Goal: Task Accomplishment & Management: Manage account settings

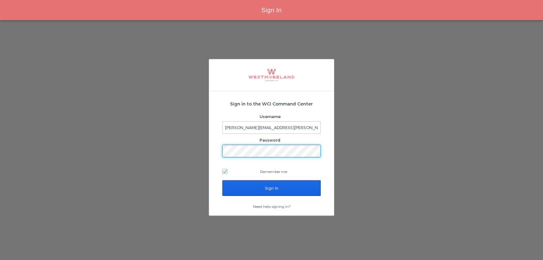
click at [245, 194] on input "Sign In" at bounding box center [271, 188] width 98 height 16
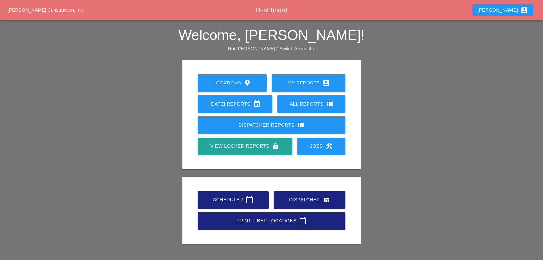
click at [257, 197] on div "Scheduler calendar_today" at bounding box center [233, 200] width 51 height 8
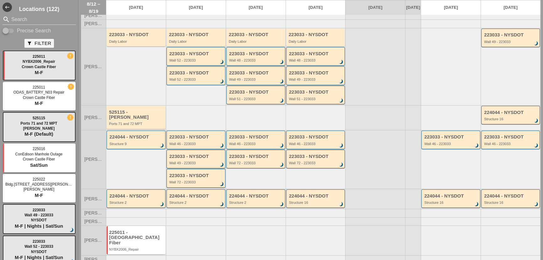
scroll to position [72, 0]
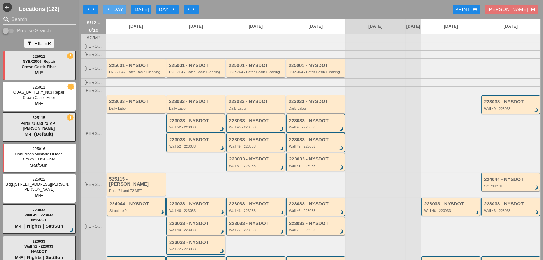
click at [123, 11] on button "arrow_left Day" at bounding box center [115, 9] width 22 height 9
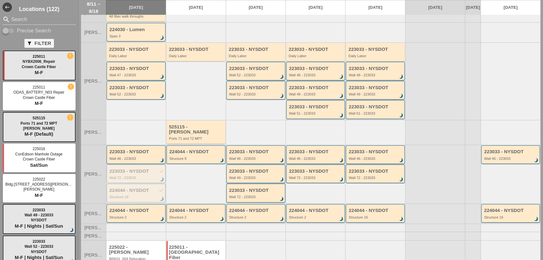
scroll to position [85, 0]
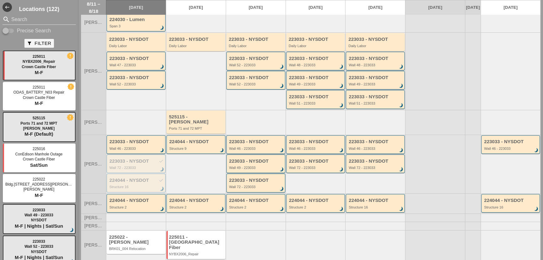
click at [260, 146] on div "Wall 46 - 223033" at bounding box center [256, 148] width 54 height 4
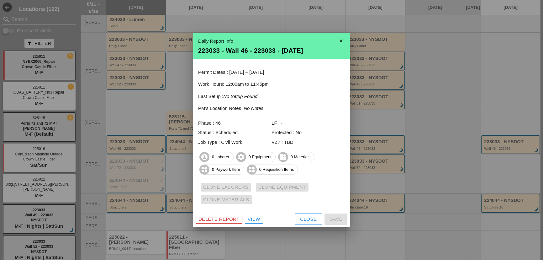
click at [307, 216] on div "Close" at bounding box center [308, 219] width 17 height 7
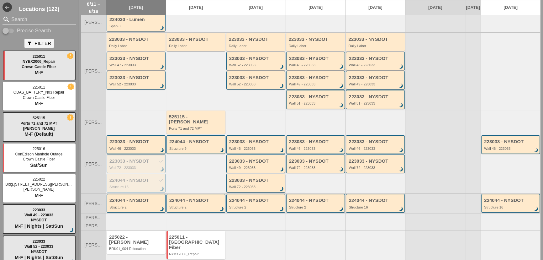
click at [138, 144] on div "223033 - NYSDOT Wall 46 - 223033 brightness_3" at bounding box center [136, 144] width 54 height 11
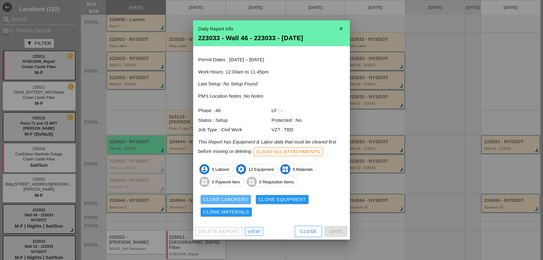
click at [231, 199] on div "Clone Laborers" at bounding box center [225, 199] width 45 height 7
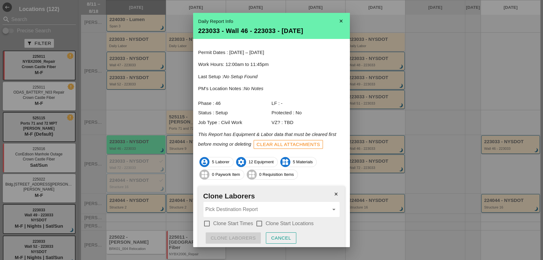
click at [215, 221] on label "Clone Start Times" at bounding box center [233, 223] width 40 height 6
checkbox input "true"
click at [272, 225] on label "Clone Start Locations" at bounding box center [290, 223] width 48 height 6
checkbox input "true"
click at [263, 210] on input "Pick Destination Report" at bounding box center [267, 209] width 124 height 10
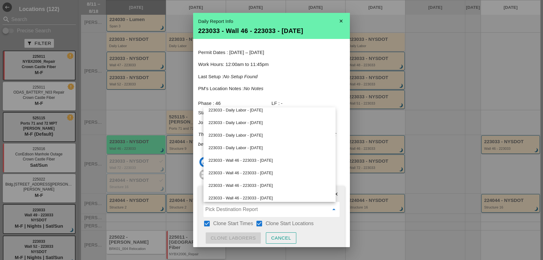
scroll to position [17, 0]
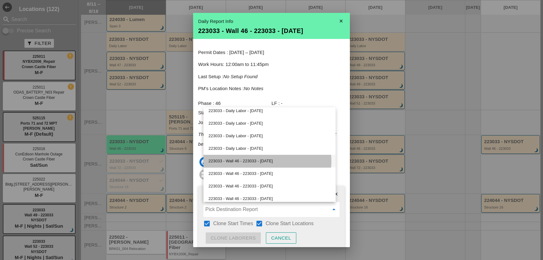
click at [240, 157] on div "223033 - Wall 46 - 223033 - 08/13/2025" at bounding box center [270, 161] width 122 height 8
type input "223033 - Wall 46 - 223033 - 08/13/2025"
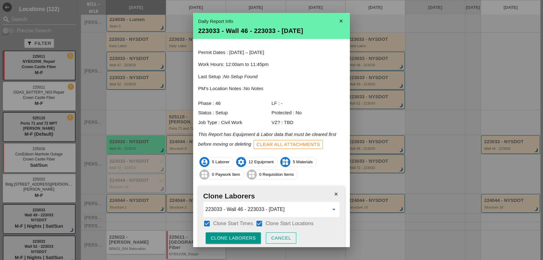
click at [238, 235] on div "Clone Laborers" at bounding box center [233, 237] width 45 height 7
click at [238, 235] on div "Are you sure?" at bounding box center [231, 237] width 40 height 7
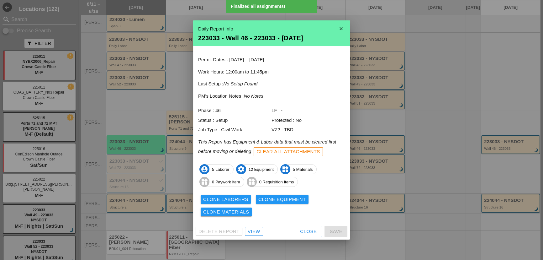
scroll to position [0, 0]
click at [273, 200] on div "Clone Equipment" at bounding box center [282, 199] width 48 height 7
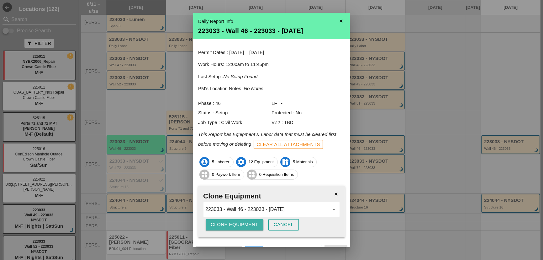
click at [234, 225] on div "Clone Equipment" at bounding box center [235, 224] width 48 height 7
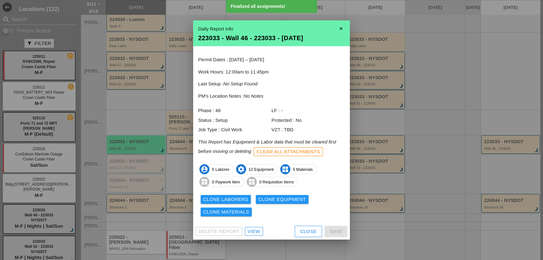
click at [222, 208] on button "Clone Materials" at bounding box center [226, 211] width 51 height 9
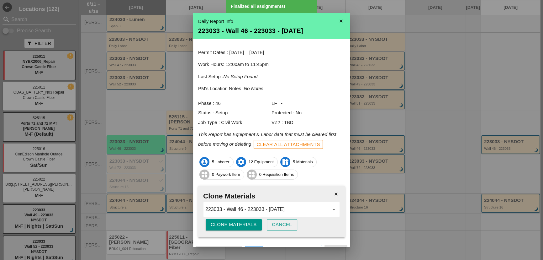
click at [223, 223] on div "Clone Materials" at bounding box center [234, 224] width 46 height 7
click at [223, 223] on div "Are you sure?" at bounding box center [231, 224] width 40 height 7
click at [330, 192] on icon "close" at bounding box center [336, 194] width 13 height 13
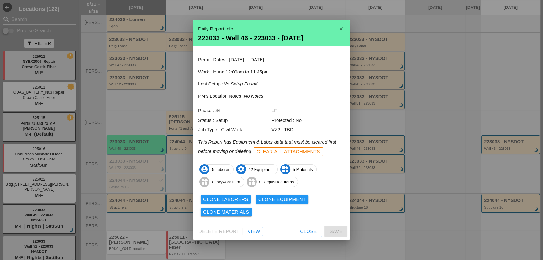
click at [302, 230] on div "Close" at bounding box center [308, 231] width 17 height 7
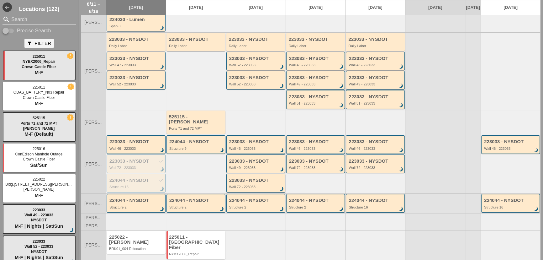
click at [243, 139] on div "223033 - NYSDOT" at bounding box center [256, 141] width 54 height 5
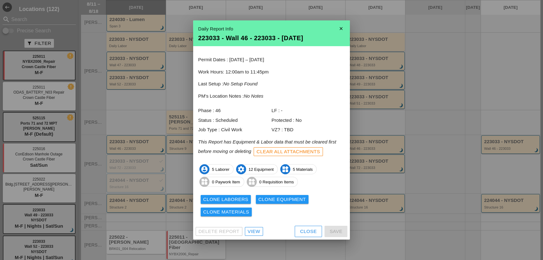
click at [308, 225] on div "Delete Report View Close Save" at bounding box center [271, 231] width 157 height 16
click at [308, 230] on div "Close" at bounding box center [308, 231] width 17 height 7
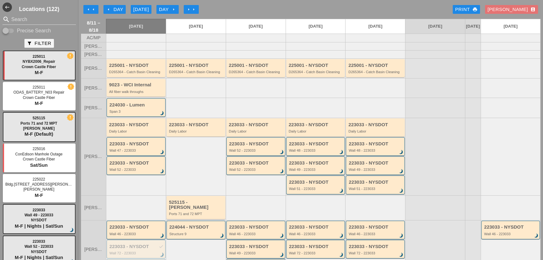
click at [112, 3] on div "arrow_left arrow_left arrow_left Day Today Day arrow_right arrow_right arrow_ri…" at bounding box center [311, 9] width 460 height 13
click at [117, 6] on div "arrow_left Day" at bounding box center [114, 9] width 17 height 7
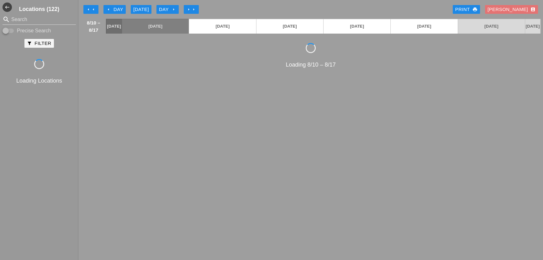
click at [116, 8] on div "arrow_left Day" at bounding box center [114, 9] width 17 height 7
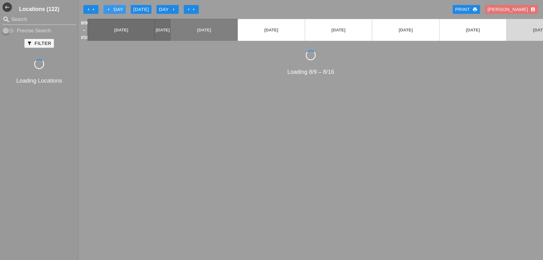
click at [116, 8] on div "arrow_left Day" at bounding box center [114, 9] width 17 height 7
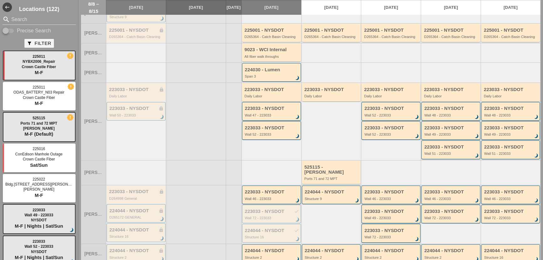
scroll to position [57, 0]
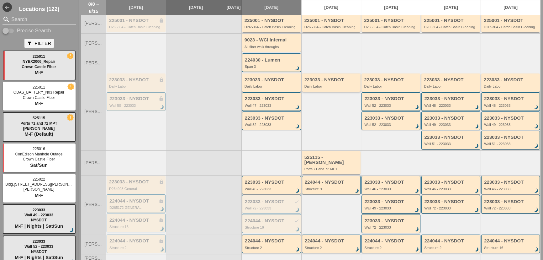
click at [310, 82] on div "223033 - NYSDOT" at bounding box center [332, 79] width 55 height 5
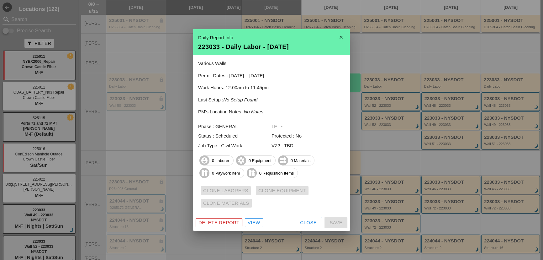
click at [311, 226] on div "Close" at bounding box center [308, 222] width 17 height 7
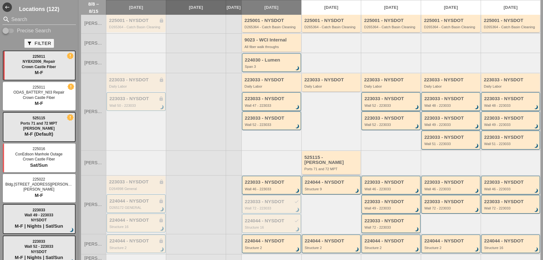
click at [371, 107] on div "Wall 52 - 223033" at bounding box center [391, 106] width 54 height 4
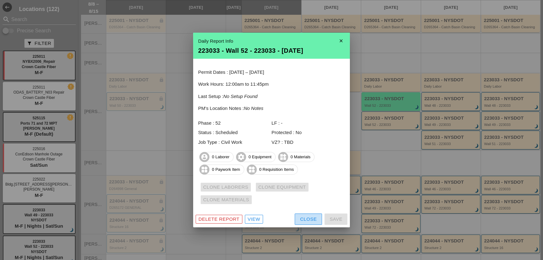
click at [307, 216] on div "Close" at bounding box center [308, 219] width 17 height 7
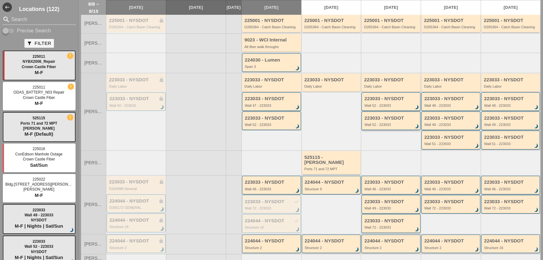
click at [364, 130] on div "223033 - NYSDOT Wall 52 - 223033 brightness_3" at bounding box center [391, 120] width 59 height 19
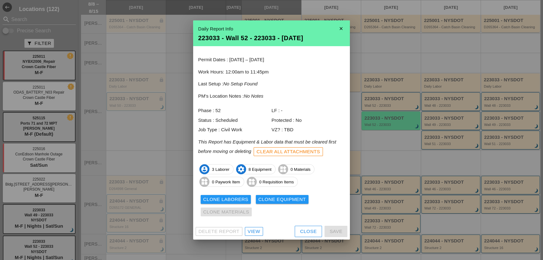
click at [222, 198] on div "Clone Laborers" at bounding box center [225, 199] width 45 height 7
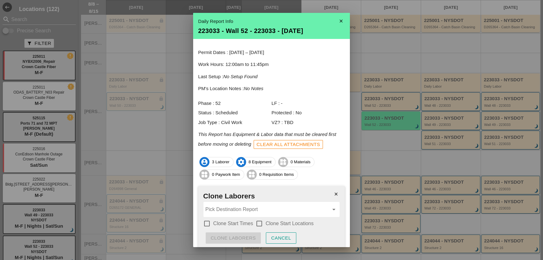
click at [277, 238] on div "Cancel" at bounding box center [281, 237] width 20 height 7
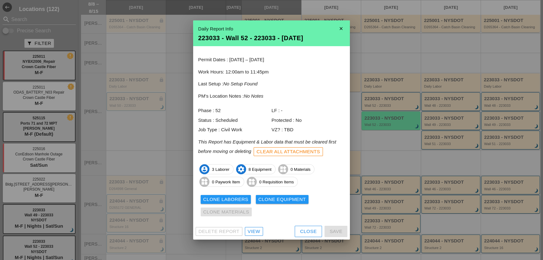
click at [304, 225] on div "Delete Report View Close Save" at bounding box center [271, 231] width 157 height 16
click at [311, 229] on div "Close" at bounding box center [308, 231] width 17 height 7
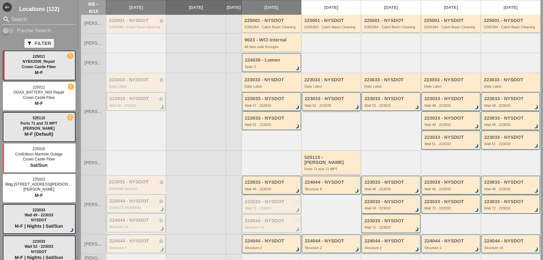
click at [324, 107] on div "Wall 52 - 223033" at bounding box center [332, 106] width 54 height 4
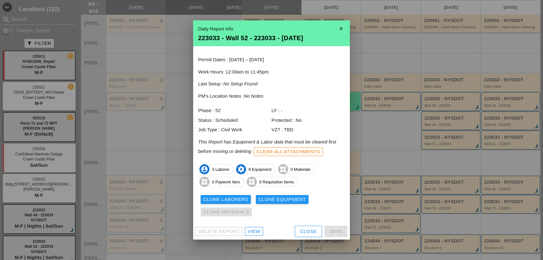
click at [220, 200] on div "Clone Laborers" at bounding box center [225, 199] width 45 height 7
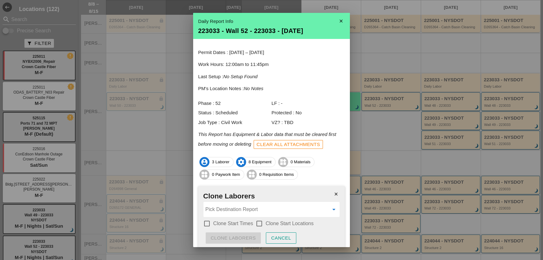
click at [221, 210] on input "Pick Destination Report" at bounding box center [267, 209] width 124 height 10
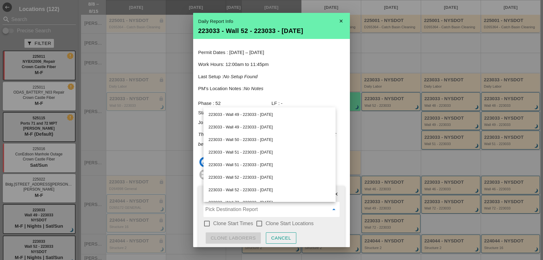
scroll to position [228, 0]
click at [232, 163] on div "223033 - Wall 52 - 223033 - 08/13/2025" at bounding box center [270, 163] width 122 height 8
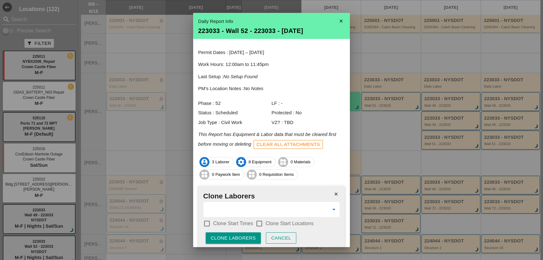
click at [232, 221] on label "Clone Start Times" at bounding box center [233, 223] width 40 height 6
click at [263, 220] on div at bounding box center [259, 223] width 11 height 11
click at [246, 235] on div "Clone Laborers" at bounding box center [233, 237] width 45 height 7
click at [246, 235] on div "Are you sure?" at bounding box center [231, 237] width 40 height 7
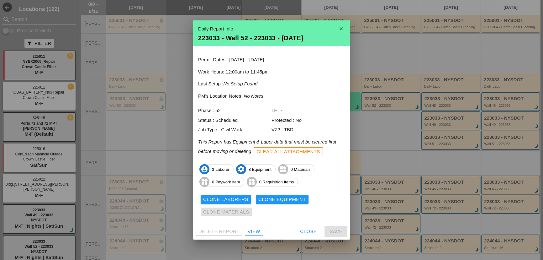
click at [289, 202] on div "Clone Equipment" at bounding box center [282, 199] width 48 height 7
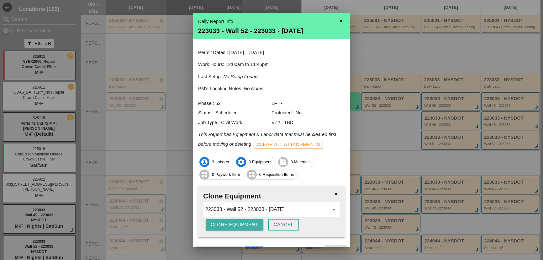
click at [220, 225] on div "Clone Equipment" at bounding box center [235, 224] width 48 height 7
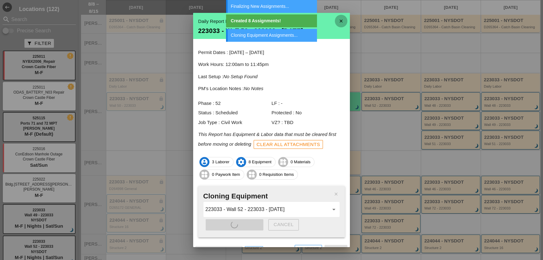
click at [341, 20] on icon "close" at bounding box center [341, 21] width 13 height 13
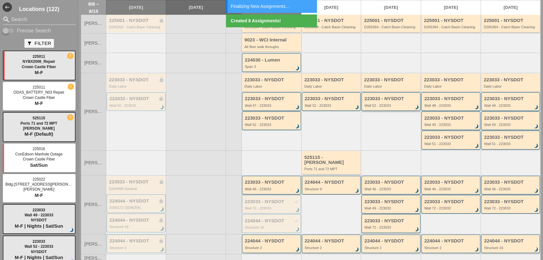
click at [374, 101] on div "223033 - NYSDOT" at bounding box center [391, 98] width 54 height 5
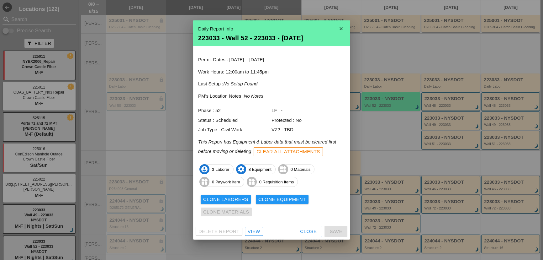
click at [311, 232] on div "Close" at bounding box center [308, 231] width 17 height 7
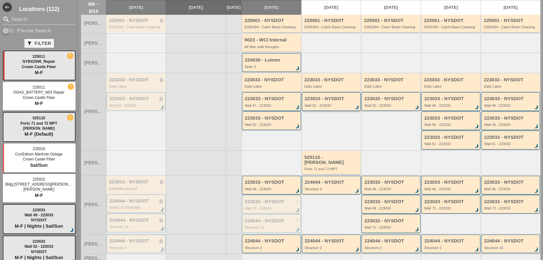
click at [328, 107] on div "Wall 52 - 223033" at bounding box center [332, 106] width 54 height 4
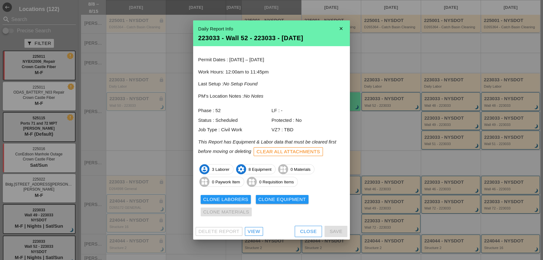
click at [295, 230] on button "Close" at bounding box center [308, 231] width 27 height 11
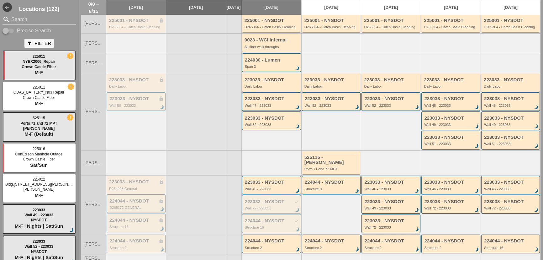
click at [392, 182] on div "223033 - NYSDOT" at bounding box center [391, 181] width 54 height 5
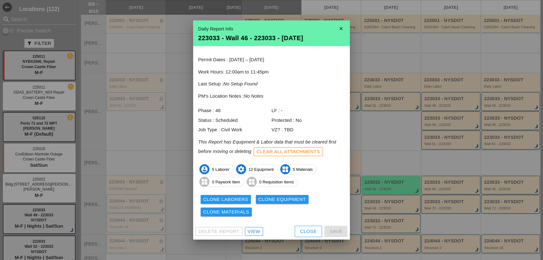
click at [300, 230] on button "Close" at bounding box center [308, 231] width 27 height 11
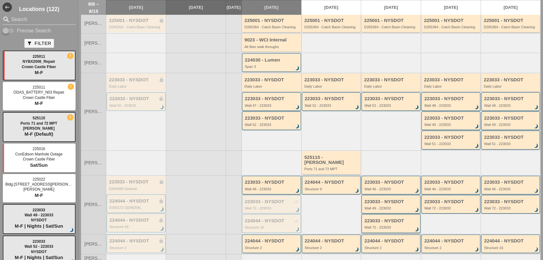
click at [375, 223] on div "223033 - NYSDOT Wall 72 - 223033 brightness_3" at bounding box center [391, 223] width 54 height 11
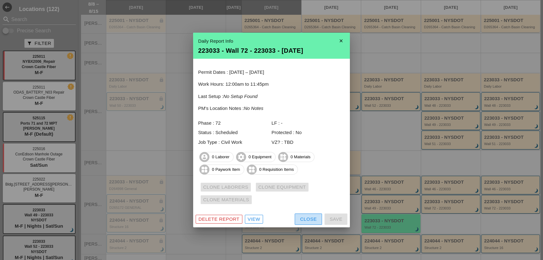
click at [297, 216] on button "Close" at bounding box center [308, 218] width 27 height 11
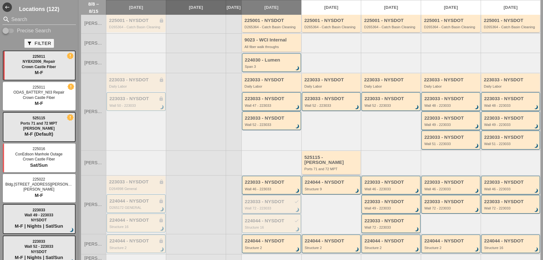
click at [276, 206] on div "Wall 72 - 223033" at bounding box center [272, 208] width 54 height 4
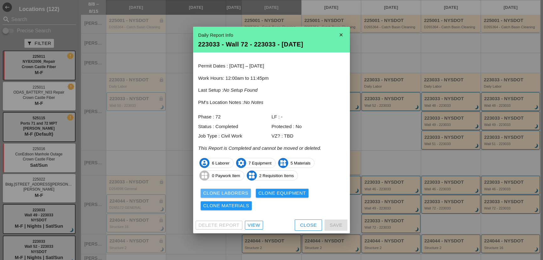
click at [236, 196] on div "Clone Laborers" at bounding box center [225, 192] width 45 height 7
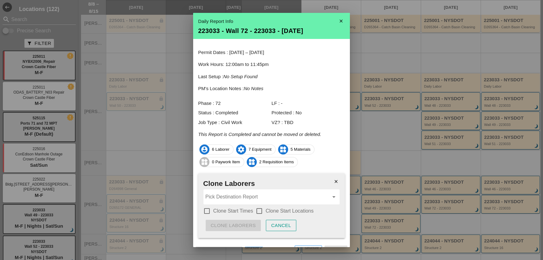
click at [231, 210] on label "Clone Start Times" at bounding box center [233, 211] width 40 height 6
click at [269, 209] on label "Clone Start Locations" at bounding box center [290, 211] width 48 height 6
click at [258, 201] on input "Pick Destination Report" at bounding box center [267, 197] width 124 height 10
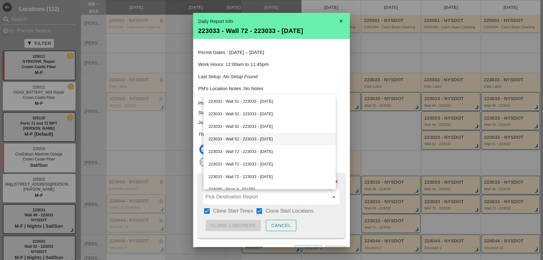
scroll to position [257, 0]
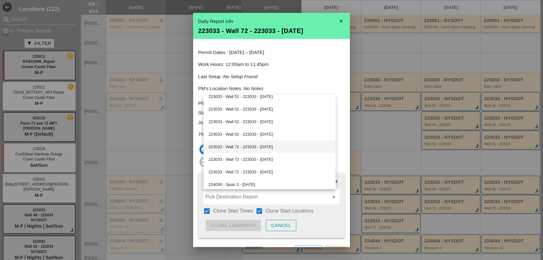
click at [233, 147] on div "223033 - Wall 72 - 223033 - 08/13/2025" at bounding box center [270, 147] width 122 height 8
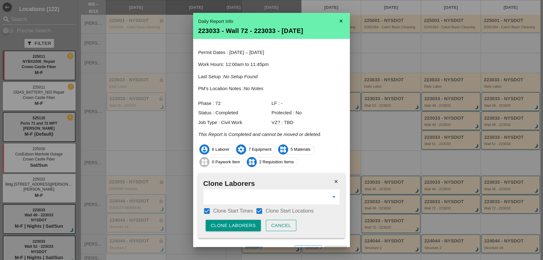
click at [235, 222] on div "Clone Laborers" at bounding box center [233, 225] width 45 height 7
click at [235, 222] on div "Are you sure?" at bounding box center [231, 225] width 40 height 7
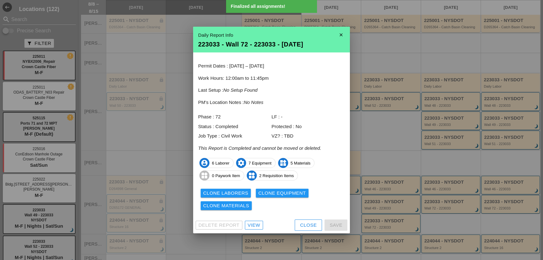
click at [269, 189] on button "Clone Equipment" at bounding box center [282, 193] width 53 height 9
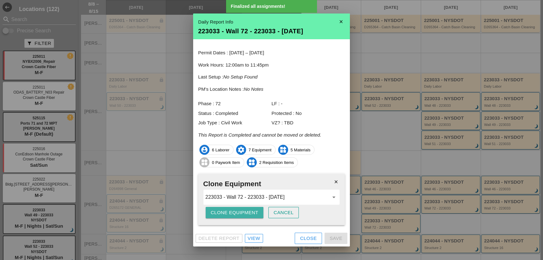
click at [241, 213] on div "Clone Equipment" at bounding box center [235, 212] width 48 height 7
click at [241, 213] on div "Are you sure?" at bounding box center [231, 212] width 40 height 7
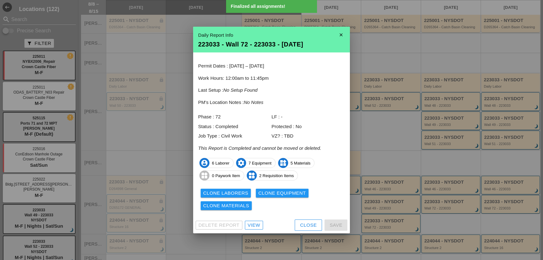
click at [225, 207] on div "Clone Materials" at bounding box center [226, 205] width 46 height 7
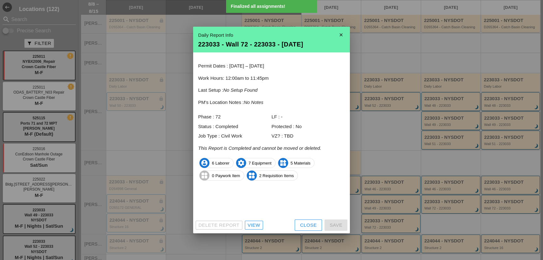
click at [225, 207] on div "Clone Materials" at bounding box center [226, 205] width 46 height 7
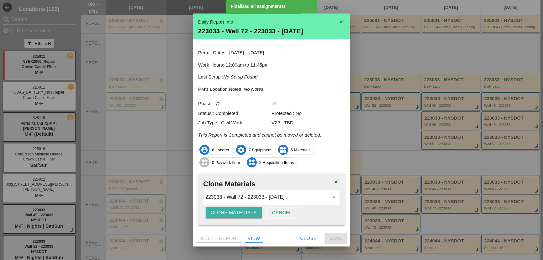
click at [225, 210] on div "Clone Materials" at bounding box center [234, 212] width 46 height 7
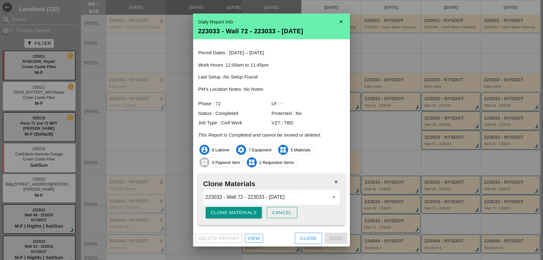
click at [336, 180] on icon "close" at bounding box center [336, 181] width 13 height 13
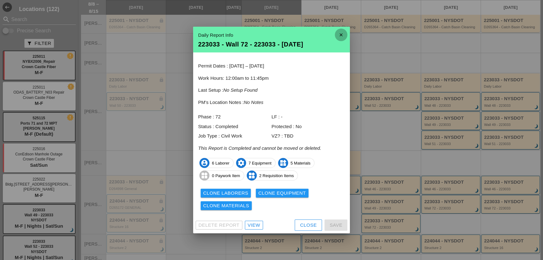
click at [342, 34] on icon "close" at bounding box center [341, 35] width 13 height 13
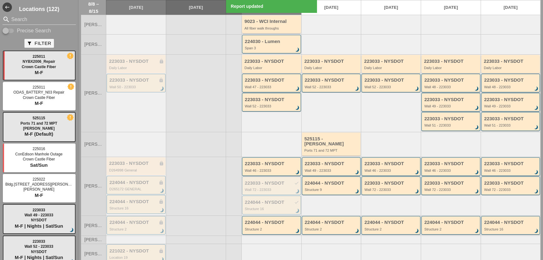
scroll to position [85, 0]
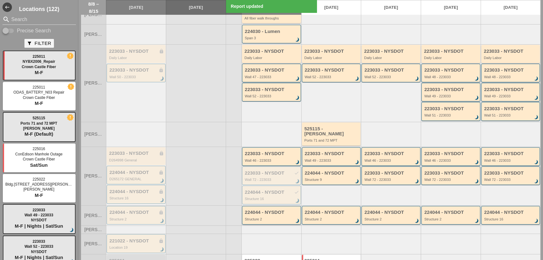
click at [267, 213] on div "224044 - NYSDOT Structure 2 brightness_3" at bounding box center [272, 215] width 54 height 11
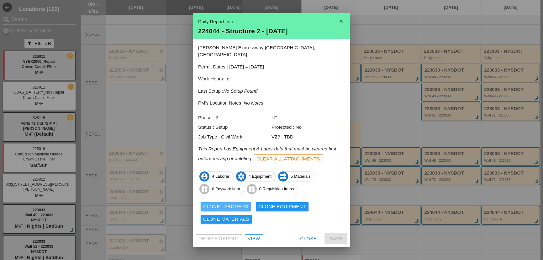
click at [235, 204] on div "Clone Laborers" at bounding box center [225, 206] width 45 height 7
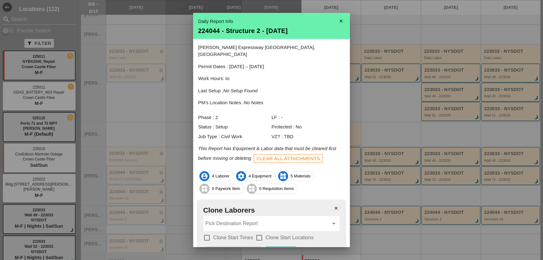
click at [216, 234] on label "Clone Start Times" at bounding box center [233, 237] width 40 height 6
click at [257, 232] on div at bounding box center [259, 237] width 11 height 11
click at [248, 218] on input "Pick Destination Report" at bounding box center [267, 223] width 124 height 10
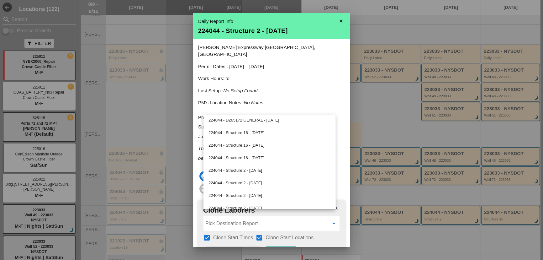
scroll to position [399, 0]
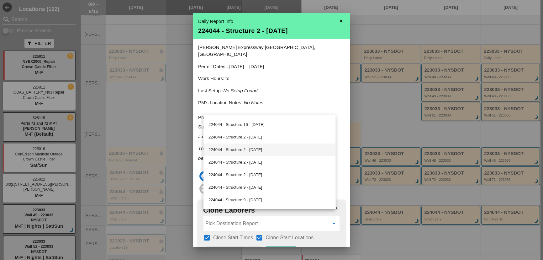
click at [245, 151] on div "224044 - Structure 2 - [DATE]" at bounding box center [270, 150] width 122 height 8
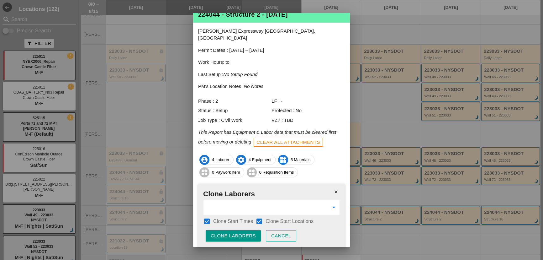
scroll to position [31, 0]
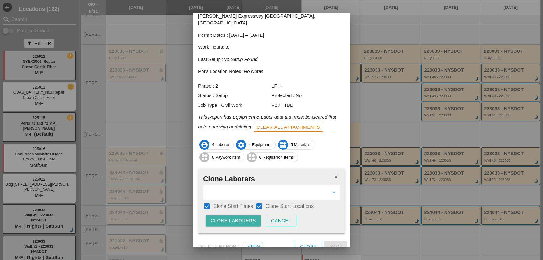
click at [243, 217] on div "Clone Laborers" at bounding box center [233, 220] width 45 height 7
click at [269, 217] on div "Cancel" at bounding box center [276, 220] width 20 height 7
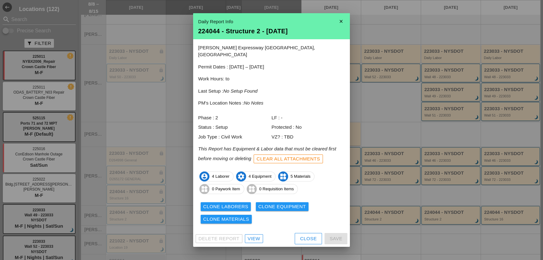
scroll to position [0, 0]
click at [238, 203] on div "Clone Laborers" at bounding box center [225, 206] width 45 height 7
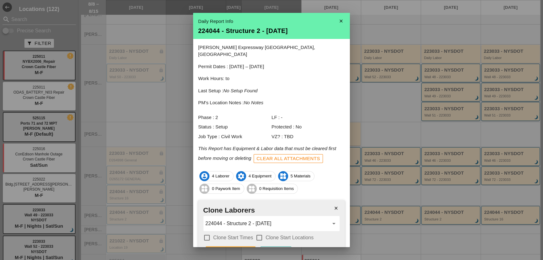
click at [232, 234] on label "Clone Start Times" at bounding box center [233, 237] width 40 height 6
click at [266, 234] on label "Clone Start Locations" at bounding box center [290, 237] width 48 height 6
click at [281, 216] on div "224044 - Structure 2 - 08/12/2025 arrow_drop_down" at bounding box center [272, 223] width 136 height 15
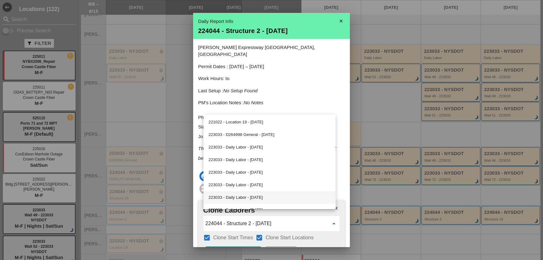
scroll to position [57, 0]
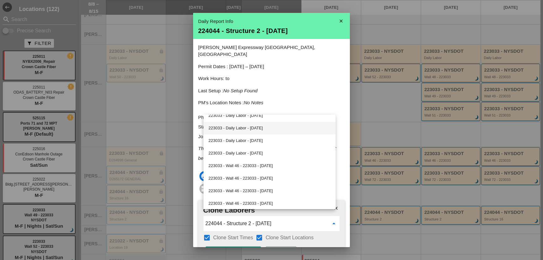
click at [257, 130] on div "223033 - Daily Labor - 08/13/2025" at bounding box center [270, 128] width 122 height 8
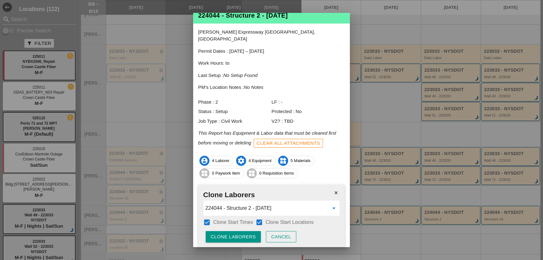
scroll to position [28, 0]
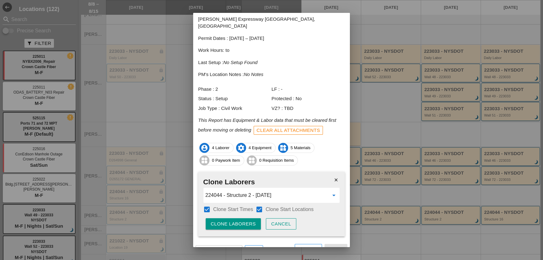
click at [274, 220] on div "Cancel" at bounding box center [281, 223] width 20 height 7
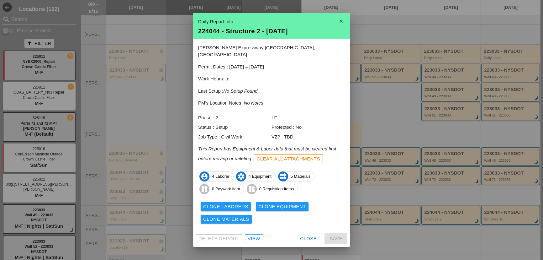
scroll to position [0, 0]
click at [300, 235] on div "Close" at bounding box center [308, 238] width 17 height 7
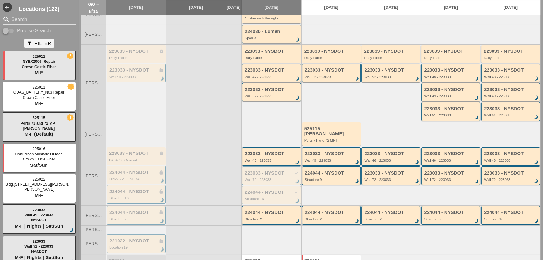
click at [323, 220] on div "224044 - NYSDOT Structure 2 brightness_3" at bounding box center [331, 215] width 59 height 19
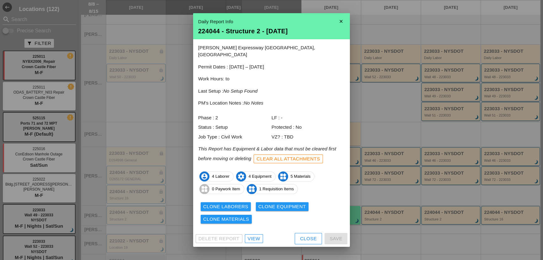
click at [235, 204] on div "Clone Laborers" at bounding box center [225, 206] width 45 height 7
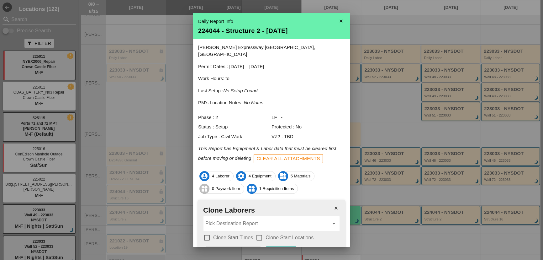
click at [238, 234] on div "check_box_outline_blank Clone Start Times" at bounding box center [228, 238] width 50 height 8
click at [239, 234] on label "Clone Start Times" at bounding box center [233, 237] width 40 height 6
click at [258, 232] on div at bounding box center [259, 237] width 11 height 11
click at [254, 218] on input "Pick Destination Report" at bounding box center [267, 223] width 124 height 10
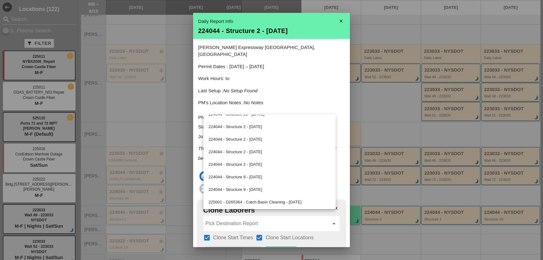
scroll to position [382, 0]
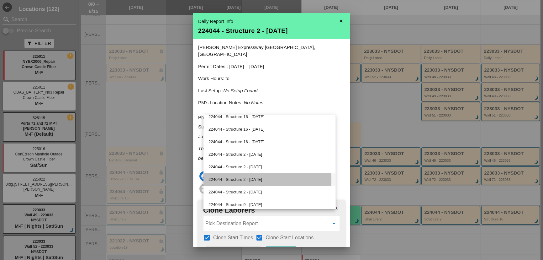
click at [258, 180] on div "224044 - Structure 2 - 08/13/2025" at bounding box center [270, 180] width 122 height 8
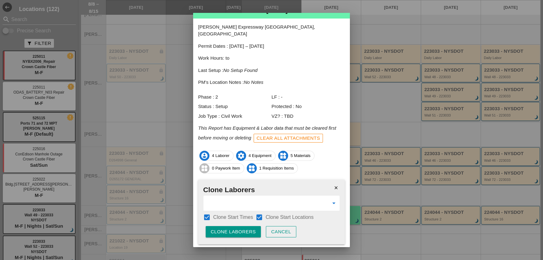
scroll to position [28, 0]
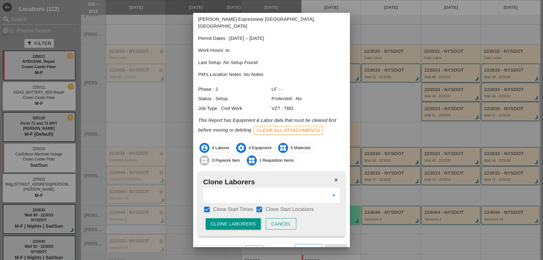
click at [237, 220] on button "Clone Laborers" at bounding box center [233, 223] width 55 height 11
click at [237, 220] on button "Are you sure?" at bounding box center [231, 223] width 50 height 11
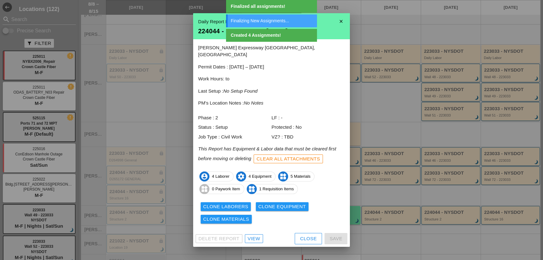
scroll to position [0, 0]
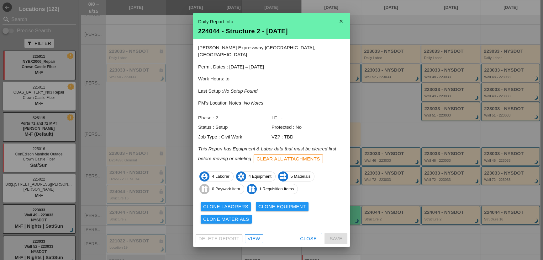
click at [262, 203] on div "Clone Equipment" at bounding box center [282, 206] width 48 height 7
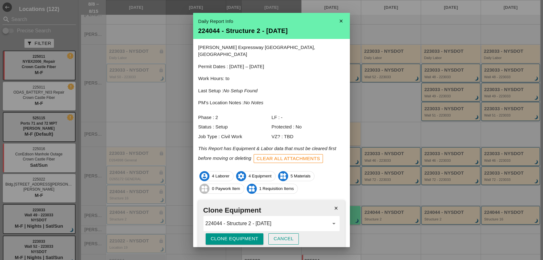
click at [245, 235] on div "Clone Equipment" at bounding box center [235, 238] width 48 height 7
click at [245, 235] on div "Are you sure?" at bounding box center [231, 238] width 40 height 7
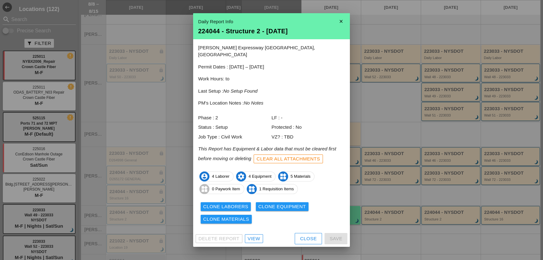
click at [233, 217] on div "Clone Materials" at bounding box center [226, 219] width 46 height 7
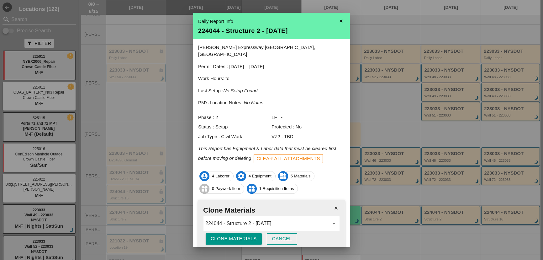
click at [232, 235] on div "Clone Materials" at bounding box center [234, 238] width 46 height 7
click at [232, 235] on div "Are you sure?" at bounding box center [231, 238] width 40 height 7
click at [330, 202] on icon "close" at bounding box center [336, 208] width 13 height 13
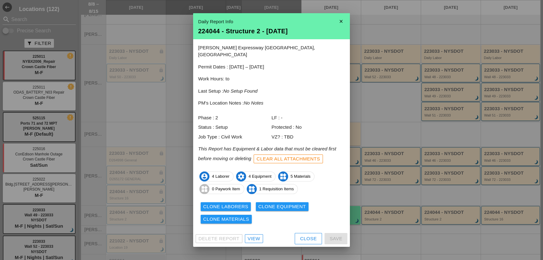
click at [306, 235] on div "Close" at bounding box center [308, 238] width 17 height 7
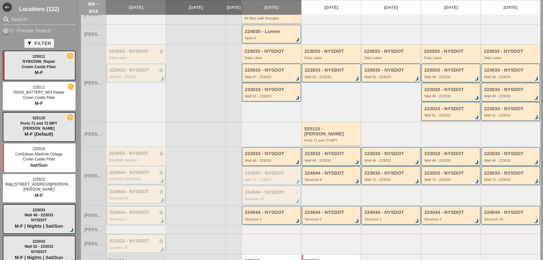
click at [366, 217] on div "Structure 2" at bounding box center [391, 219] width 54 height 4
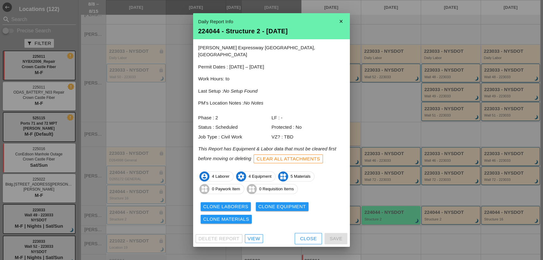
click at [306, 235] on div "Close" at bounding box center [308, 238] width 17 height 7
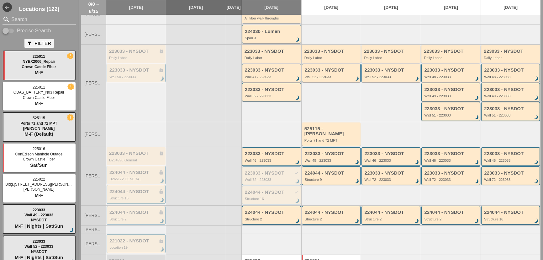
click at [315, 217] on div "Structure 2" at bounding box center [332, 219] width 54 height 4
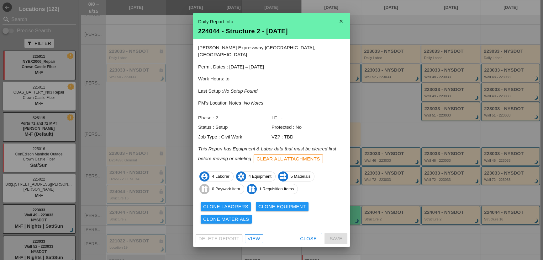
drag, startPoint x: 253, startPoint y: 236, endPoint x: 257, endPoint y: 235, distance: 3.8
click at [340, 24] on icon "close" at bounding box center [341, 21] width 13 height 13
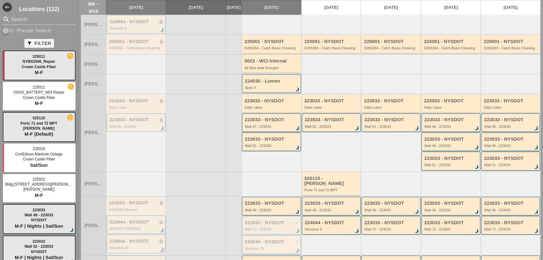
scroll to position [61, 0]
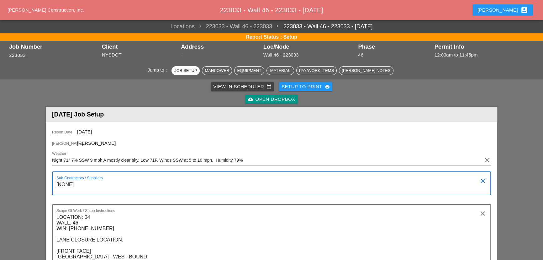
drag, startPoint x: 78, startPoint y: 189, endPoint x: 51, endPoint y: 185, distance: 28.0
click at [51, 185] on div "Report Date 08/11/2025 Foreman Luca Gambardella Weather Night 71° 7% SSW 9 mph …" at bounding box center [272, 249] width 452 height 254
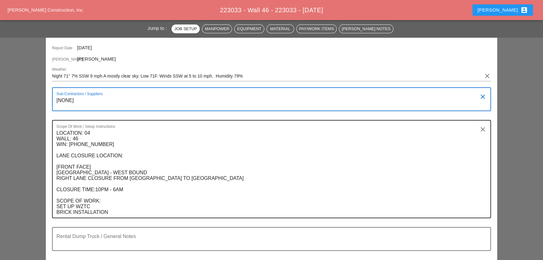
scroll to position [85, 0]
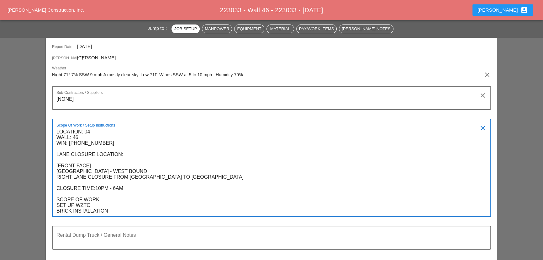
drag, startPoint x: 56, startPoint y: 130, endPoint x: 120, endPoint y: 212, distance: 103.6
click at [120, 212] on textarea "LOCATION: 04 WALL: 46 WIN: [PHONE_NUMBER] LANE CLOSURE LOCATION: [FRONT FACE] […" at bounding box center [268, 171] width 425 height 89
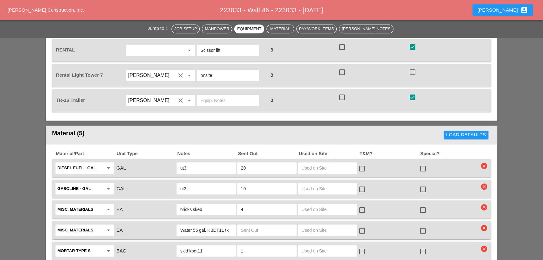
scroll to position [798, 0]
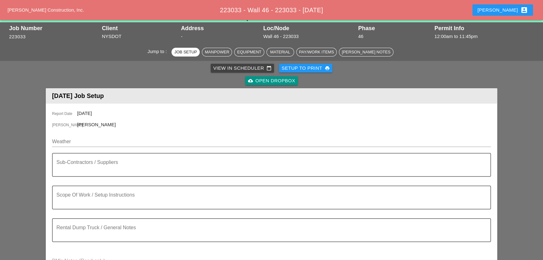
scroll to position [28, 0]
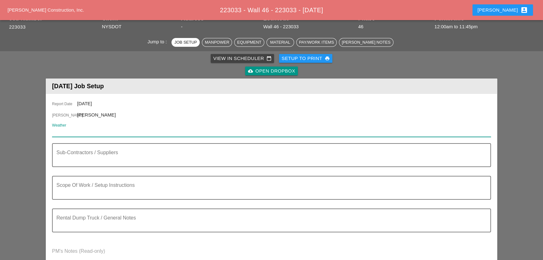
click at [98, 134] on input "Weather" at bounding box center [267, 132] width 430 height 10
paste input "Night 73° 24% SW 6 mph Cloudy. Low 73F. Winds SW at 5 to 10 mph. Humidity 91%"
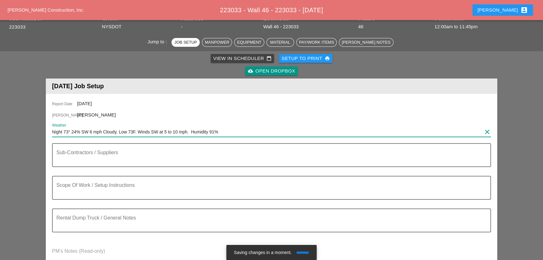
type input "Night 73° 24% SW 6 mph Cloudy. Low 73F. Winds SW at 5 to 10 mph. Humidity 91%"
click at [118, 151] on textarea "Sub-Contractors / Suppliers" at bounding box center [268, 158] width 425 height 15
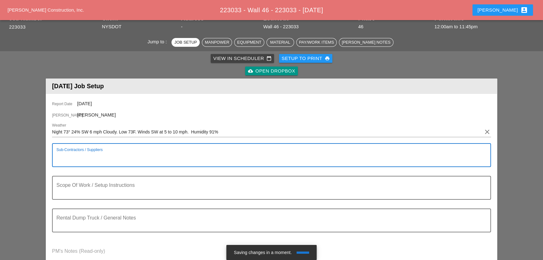
paste textarea "[NONE]"
type textarea "[NONE]"
click at [130, 191] on textarea "Scope Of Work / Setup Instructions" at bounding box center [268, 191] width 425 height 15
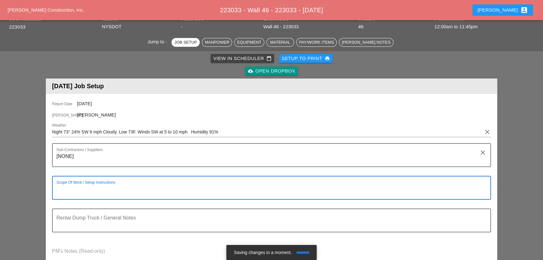
paste textarea "LOCATION: 04 WALL: 46 WIN: 1-095-048 LANE CLOSURE LOCATION: [FRONT FACE] CROSS …"
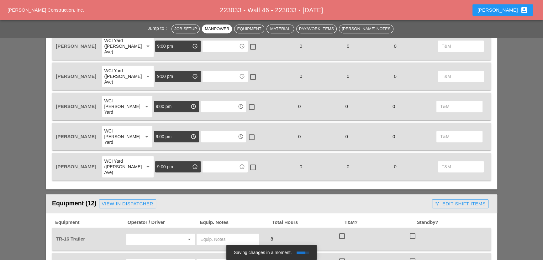
scroll to position [410, 0]
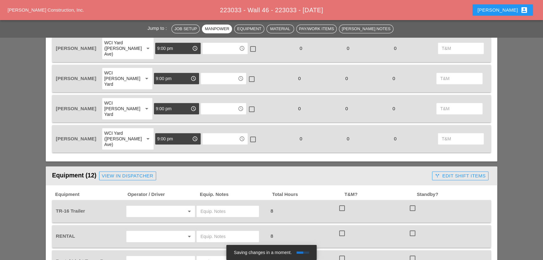
type textarea "LOCATION: 04 WALL: 46 WIN: 1-095-048 LANE CLOSURE LOCATION: [FRONT FACE] CROSS …"
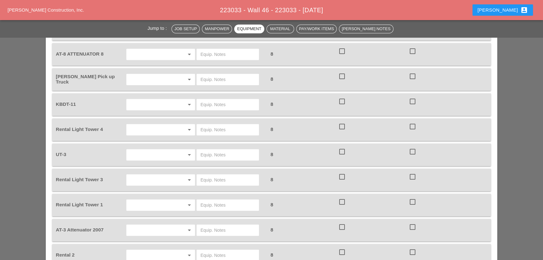
scroll to position [667, 0]
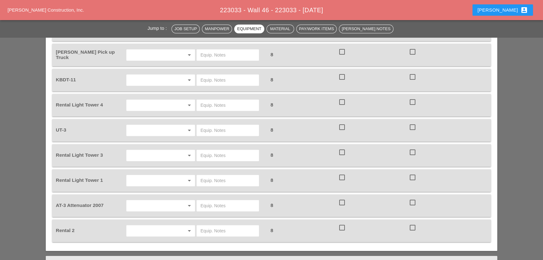
click at [222, 225] on div at bounding box center [228, 230] width 62 height 11
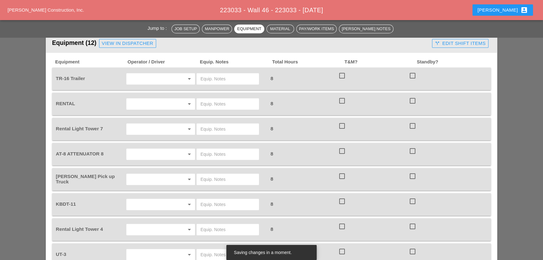
scroll to position [552, 0]
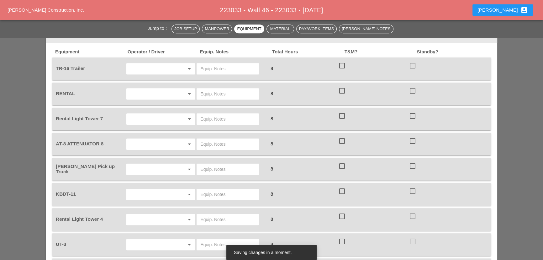
type input "scissor lift onsite"
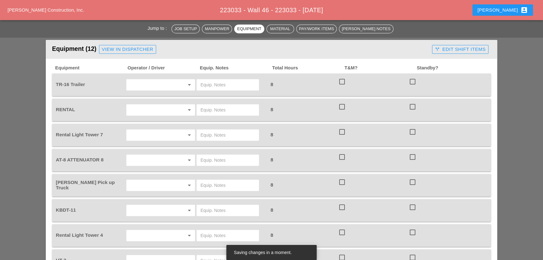
scroll to position [524, 0]
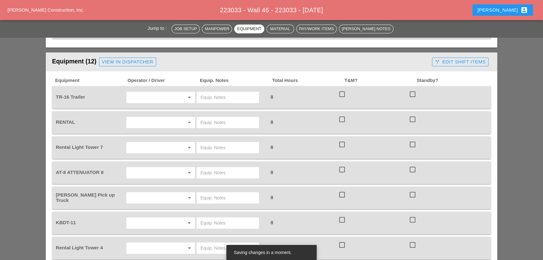
click at [162, 92] on input "text" at bounding box center [152, 97] width 48 height 10
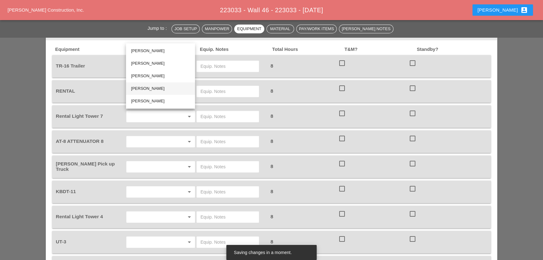
scroll to position [552, 0]
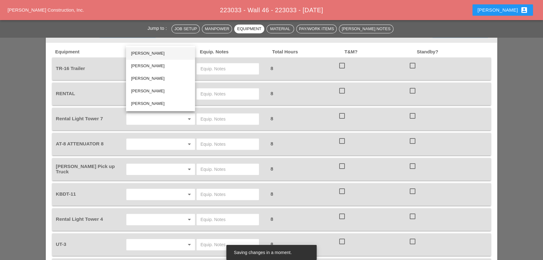
click at [150, 52] on div "Joshua Baker" at bounding box center [160, 54] width 59 height 8
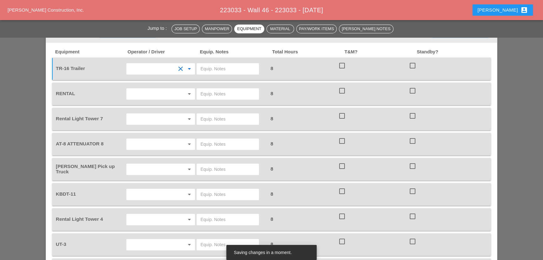
click at [154, 189] on input "text" at bounding box center [152, 194] width 48 height 10
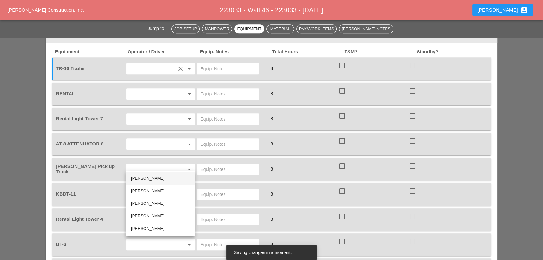
click at [145, 180] on div "Joshua Baker" at bounding box center [160, 178] width 59 height 8
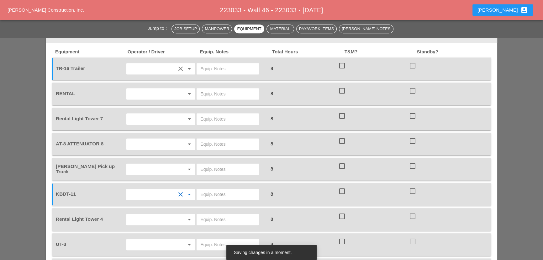
click at [151, 160] on div "arrow_drop_down" at bounding box center [160, 169] width 71 height 18
click at [152, 164] on input "text" at bounding box center [152, 169] width 48 height 10
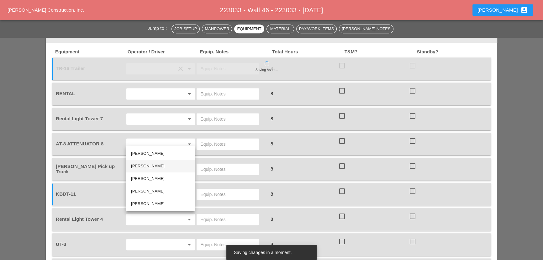
click at [144, 163] on div "Iwan Belfor" at bounding box center [160, 166] width 59 height 8
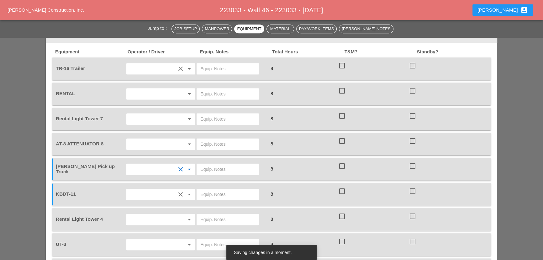
click at [138, 114] on input "text" at bounding box center [152, 119] width 48 height 10
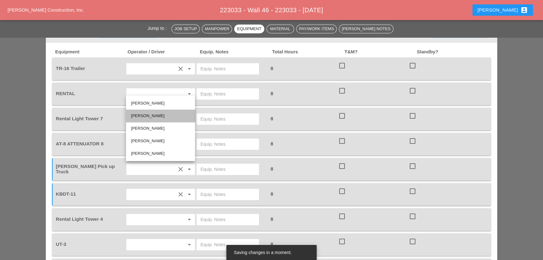
click at [140, 114] on div "Iwan Belfor" at bounding box center [160, 116] width 59 height 8
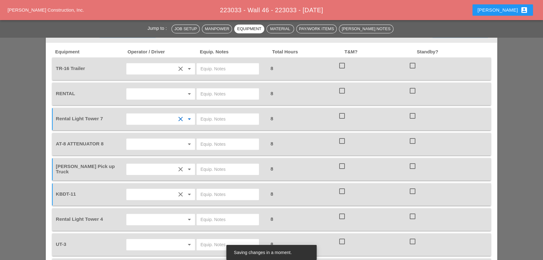
click at [144, 214] on input "text" at bounding box center [152, 219] width 48 height 10
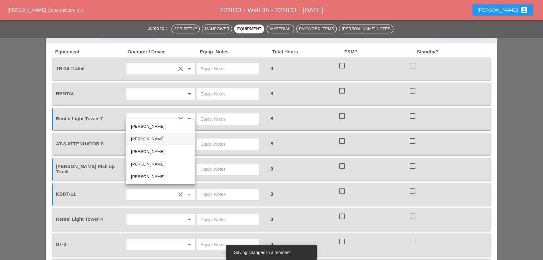
click at [142, 138] on div "Iwan Belfor" at bounding box center [160, 139] width 59 height 8
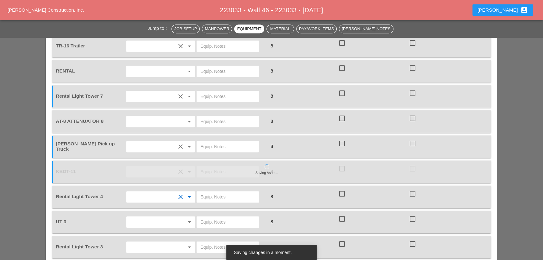
scroll to position [609, 0]
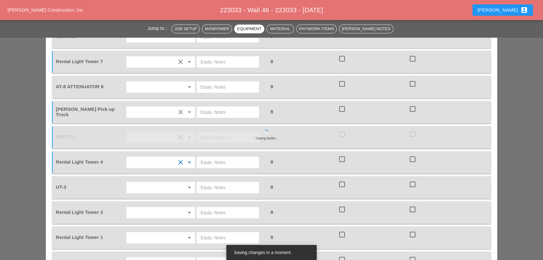
click at [147, 207] on input "text" at bounding box center [152, 212] width 48 height 10
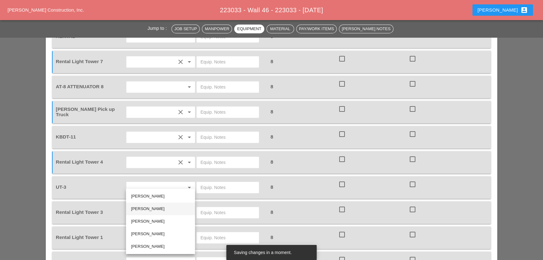
click at [148, 207] on div "Iwan Belfor" at bounding box center [160, 209] width 59 height 8
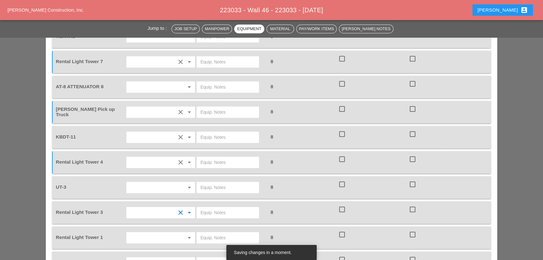
click at [147, 232] on div "arrow_drop_down" at bounding box center [160, 237] width 69 height 11
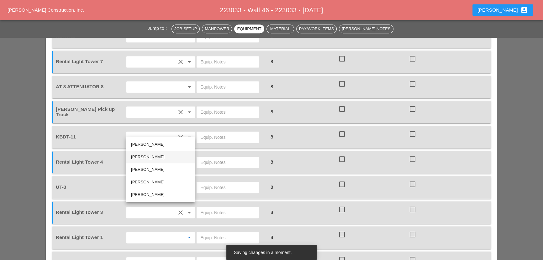
click at [140, 156] on div "Iwan Belfor" at bounding box center [160, 157] width 59 height 8
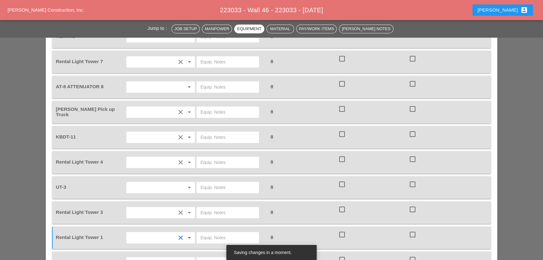
click at [146, 82] on input "text" at bounding box center [152, 87] width 48 height 10
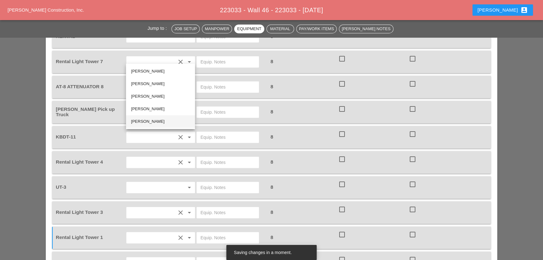
click at [141, 122] on div "Freddie Rodas Torres" at bounding box center [160, 122] width 59 height 8
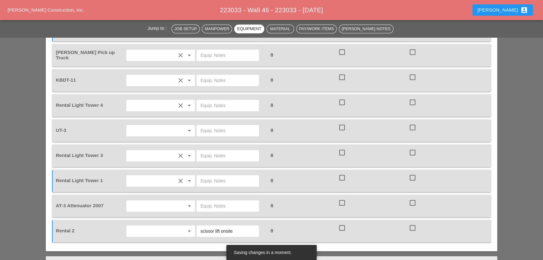
scroll to position [667, 0]
click at [143, 200] on input "text" at bounding box center [152, 205] width 48 height 10
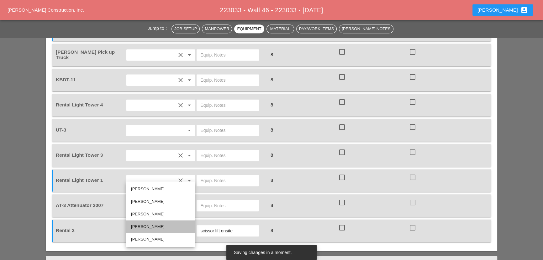
click at [145, 223] on div "Octavio Grosso" at bounding box center [160, 227] width 59 height 8
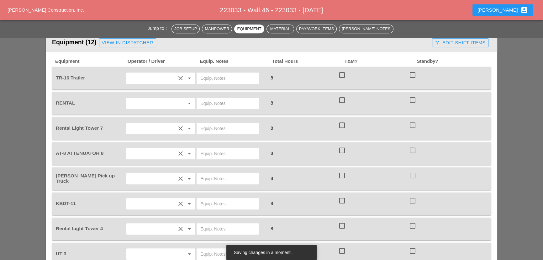
scroll to position [552, 0]
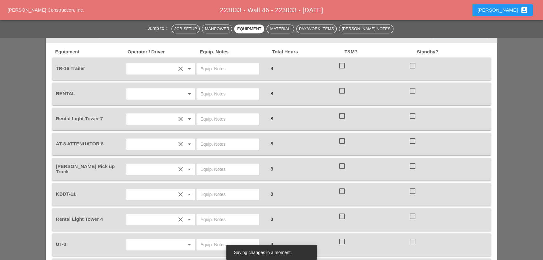
click at [180, 140] on icon "clear" at bounding box center [181, 144] width 8 height 8
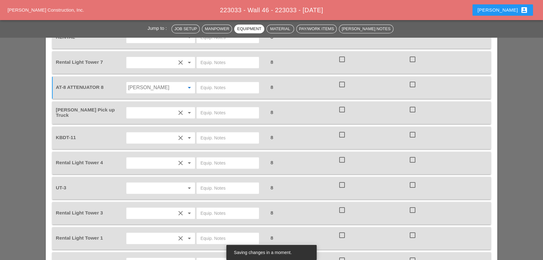
scroll to position [609, 0]
click at [166, 182] on input "text" at bounding box center [152, 187] width 48 height 10
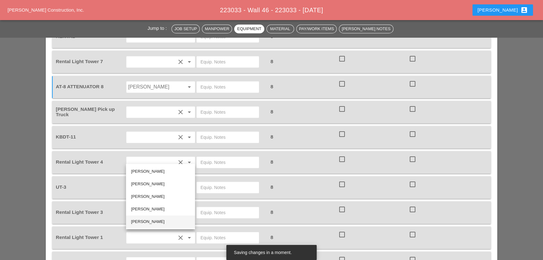
click at [145, 221] on div "Freddie Rodas Torres" at bounding box center [160, 222] width 59 height 8
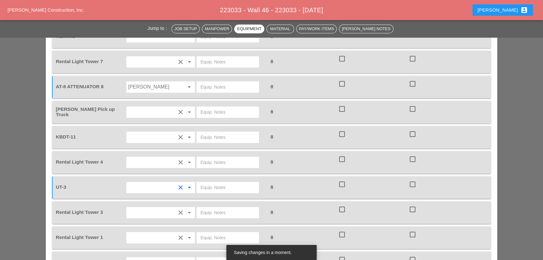
scroll to position [581, 0]
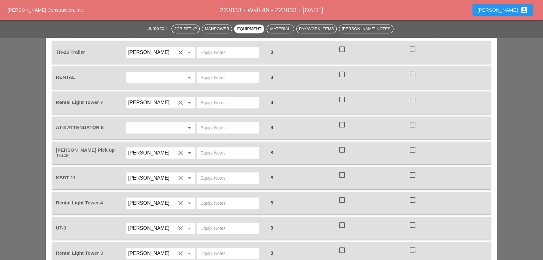
scroll to position [570, 0]
click at [204, 71] on input "text" at bounding box center [227, 76] width 55 height 10
type input "Scissor lift"
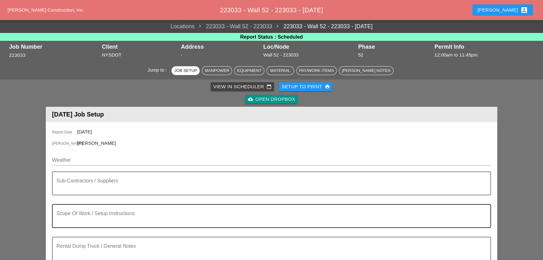
click at [70, 211] on div "Scope Of Work / Setup Instructions" at bounding box center [268, 216] width 425 height 23
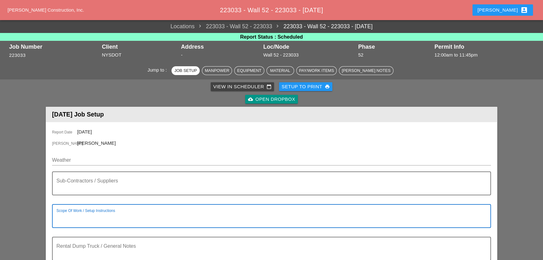
paste textarea "LOCATION: 04 WALL: 52 WIN: [PHONE_NUMBER] LANE CLOSURE LOCATION: [FRONT FACE] […"
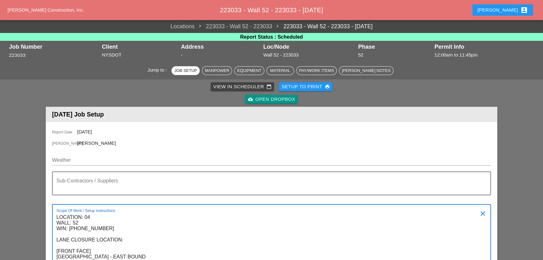
scroll to position [62, 0]
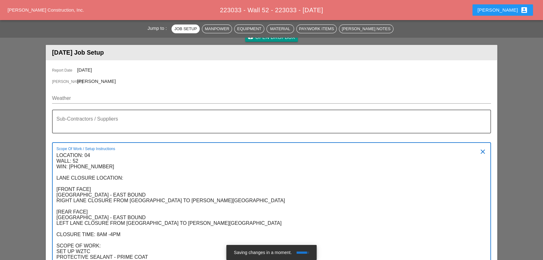
type textarea "LOCATION: 04 WALL: 52 WIN: 1-095-070 LANE CLOSURE LOCATION: [FRONT FACE] CROSS …"
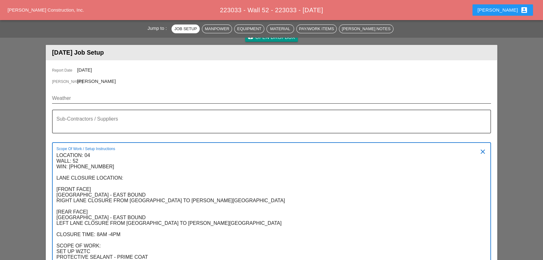
click at [89, 97] on input "Weather" at bounding box center [267, 98] width 430 height 10
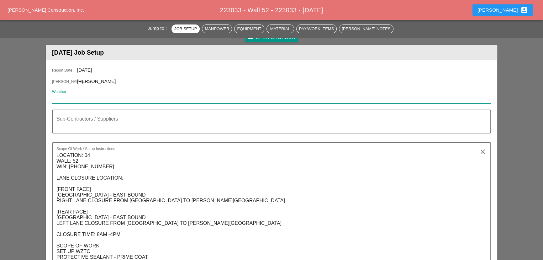
paste input "Night 73° 24% SW 6 mph Cloudy. Low 73F. Winds SW at 5 to 10 mph. Humidity 91%"
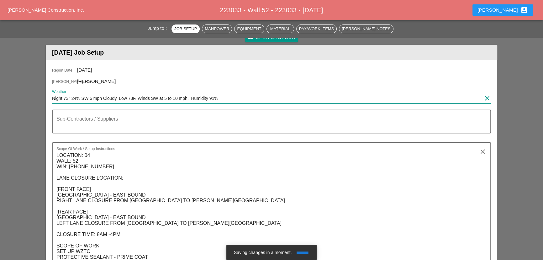
type input "Night 73° 24% SW 6 mph Cloudy. Low 73F. Winds SW at 5 to 10 mph. Humidity 91%"
click at [75, 115] on div "Sub-Contractors / Suppliers" at bounding box center [268, 121] width 425 height 23
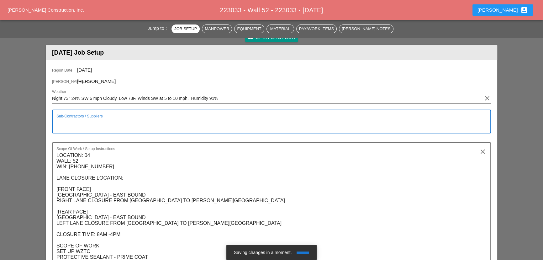
paste textarea "[D&C] - PROTECTIVE SEALANT"
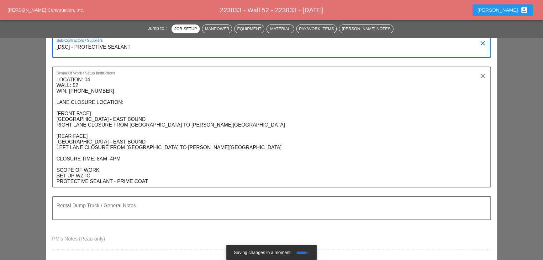
scroll to position [147, 0]
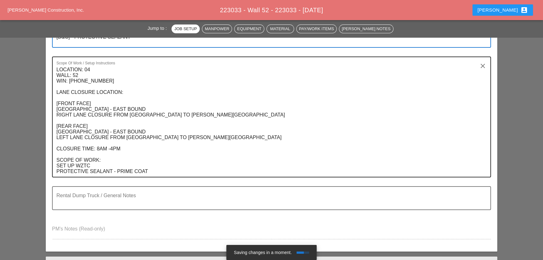
type textarea "[D&C] - PROTECTIVE SEALANT"
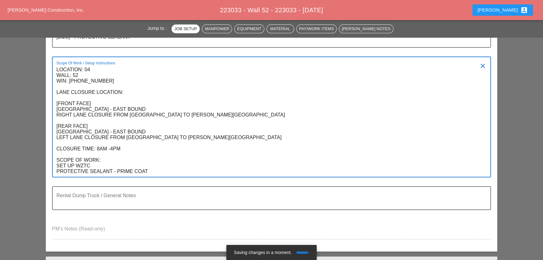
drag, startPoint x: 147, startPoint y: 172, endPoint x: 118, endPoint y: 171, distance: 29.5
click at [118, 171] on textarea "LOCATION: 04 WALL: 52 WIN: 1-095-070 LANE CLOSURE LOCATION: [FRONT FACE] CROSS …" at bounding box center [268, 121] width 425 height 112
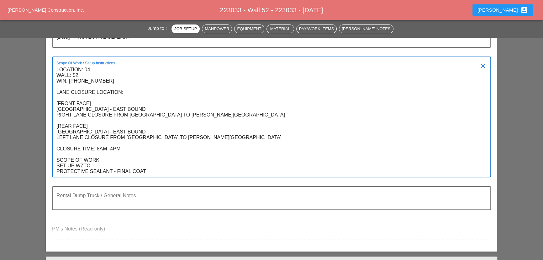
type textarea "LOCATION: 04 WALL: 52 WIN: 1-095-070 LANE CLOSURE LOCATION: [FRONT FACE] CROSS …"
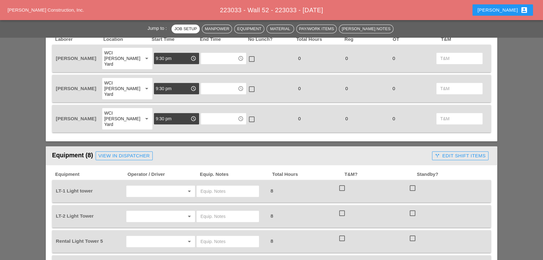
scroll to position [433, 0]
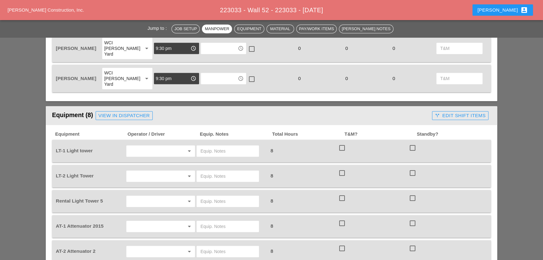
click at [172, 146] on input "text" at bounding box center [152, 151] width 48 height 10
click at [151, 145] on div "Ricardo Capao" at bounding box center [160, 147] width 59 height 8
type input "Ricardo Capao"
click at [154, 171] on input "text" at bounding box center [152, 176] width 48 height 10
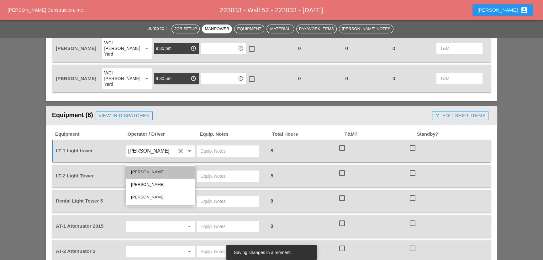
click at [151, 169] on div "Ricardo Capao" at bounding box center [160, 172] width 59 height 8
type input "Ricardo Capao"
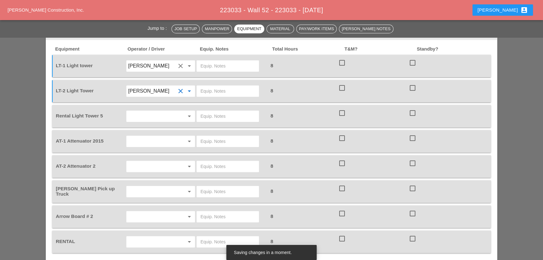
scroll to position [518, 0]
click at [147, 136] on input "text" at bounding box center [152, 141] width 48 height 10
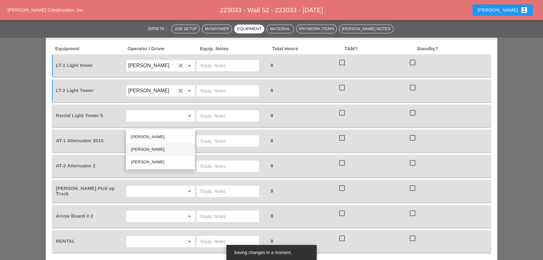
click at [146, 150] on div "Andon Lala" at bounding box center [160, 150] width 59 height 8
type input "Andon Lala"
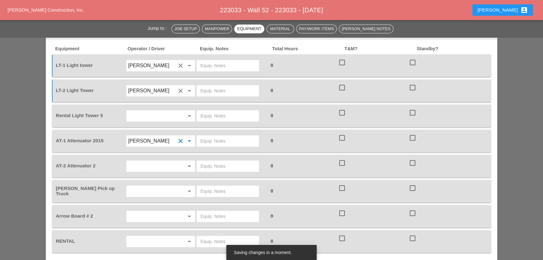
click at [146, 161] on input "text" at bounding box center [152, 166] width 48 height 10
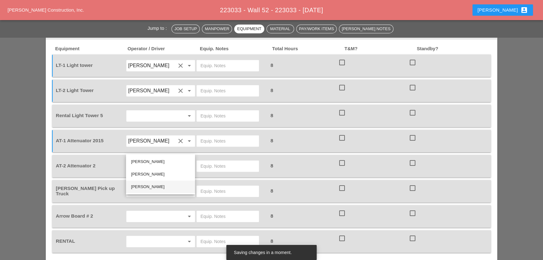
click at [150, 184] on div "Cristian Morillon" at bounding box center [160, 187] width 59 height 8
type input "Cristian Morillon"
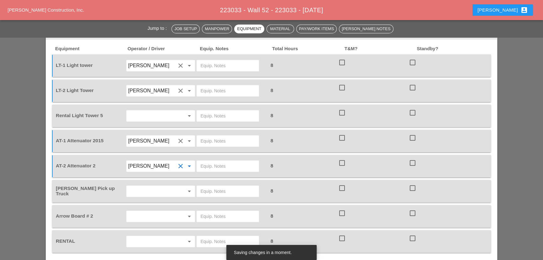
click at [138, 111] on input "text" at bounding box center [152, 116] width 48 height 10
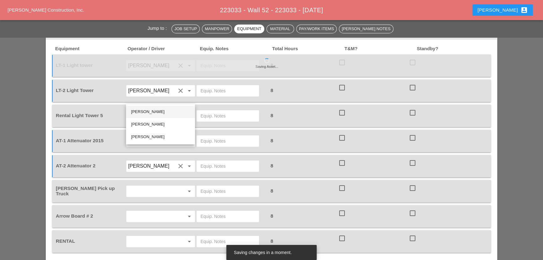
click at [139, 110] on div "Ricardo Capao" at bounding box center [160, 112] width 59 height 8
type input "Ricardo Capao"
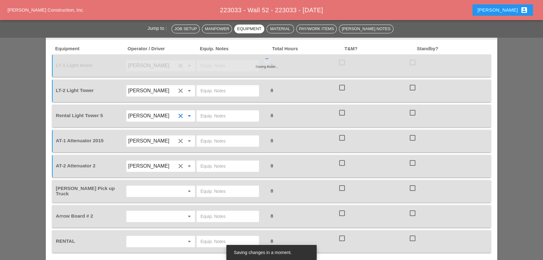
click at [145, 186] on input "text" at bounding box center [152, 191] width 48 height 10
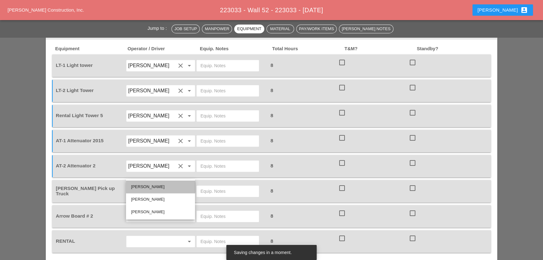
click at [145, 189] on div "Ricardo Capao" at bounding box center [160, 187] width 59 height 8
type input "Ricardo Capao"
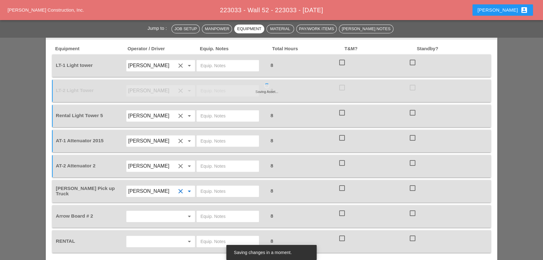
click at [141, 211] on input "text" at bounding box center [152, 216] width 48 height 10
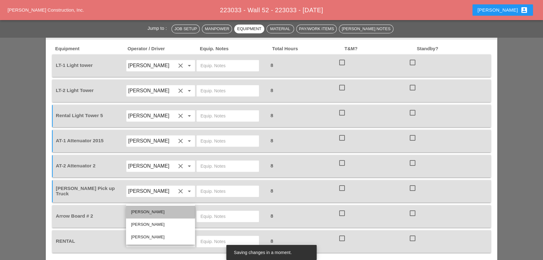
click at [144, 210] on div "Ricardo Capao" at bounding box center [160, 212] width 59 height 8
type input "Ricardo Capao"
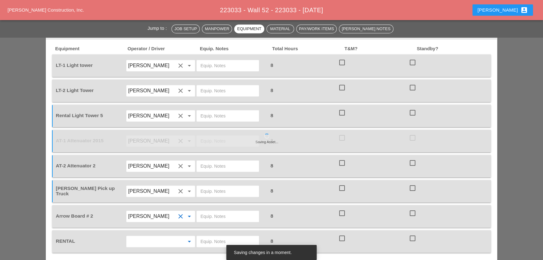
click at [142, 236] on input "text" at bounding box center [152, 241] width 48 height 10
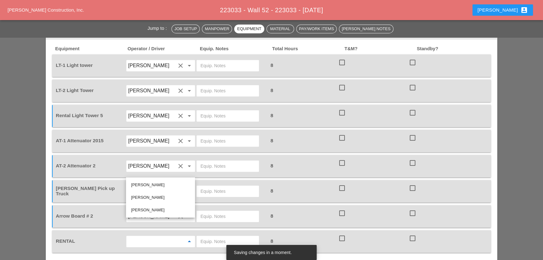
click at [206, 236] on input "text" at bounding box center [227, 241] width 55 height 10
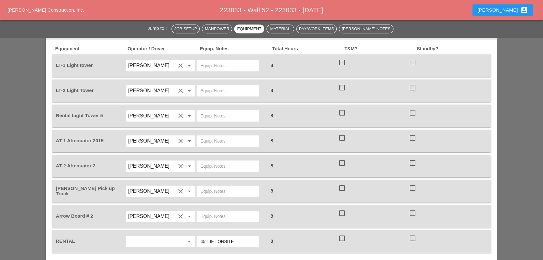
type input "45' LIFT ONSITE"
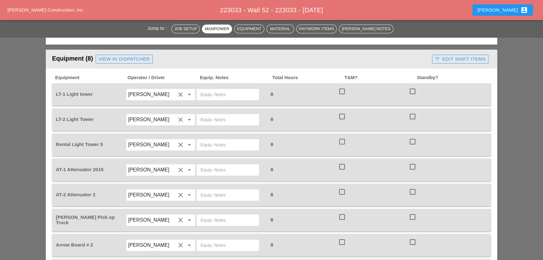
scroll to position [489, 0]
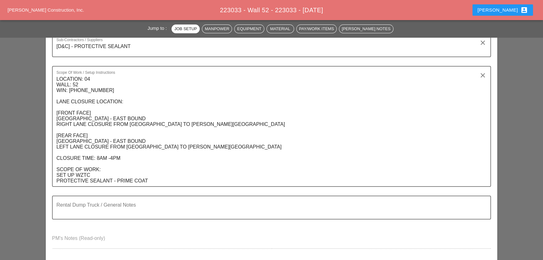
scroll to position [171, 0]
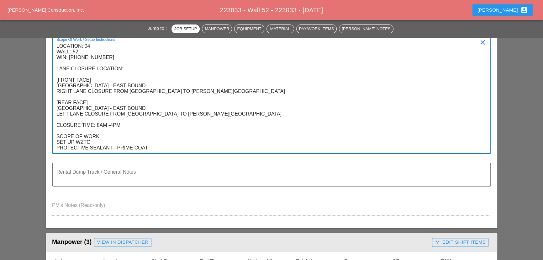
drag, startPoint x: 150, startPoint y: 147, endPoint x: 56, endPoint y: 44, distance: 139.0
click at [56, 45] on textarea "LOCATION: 04 WALL: 52 WIN: [PHONE_NUMBER] LANE CLOSURE LOCATION: [FRONT FACE] […" at bounding box center [268, 97] width 425 height 112
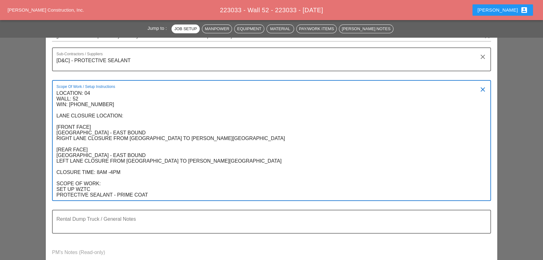
scroll to position [85, 0]
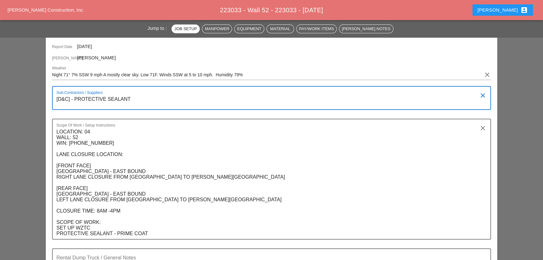
drag, startPoint x: 136, startPoint y: 101, endPoint x: 56, endPoint y: 97, distance: 80.7
click at [56, 97] on div "Sub-Contractors / Suppliers [D&C] - PROTECTIVE SEALANT clear" at bounding box center [271, 98] width 439 height 24
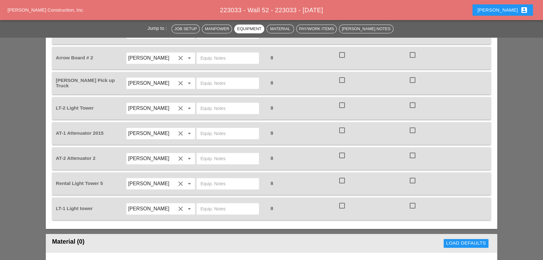
scroll to position [513, 0]
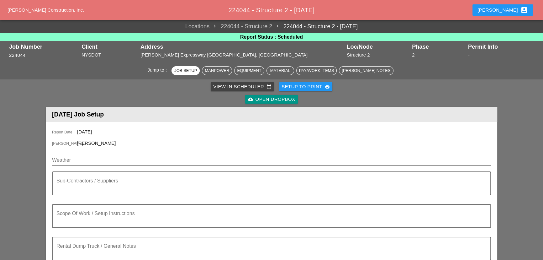
click at [95, 161] on input "Weather" at bounding box center [267, 160] width 430 height 10
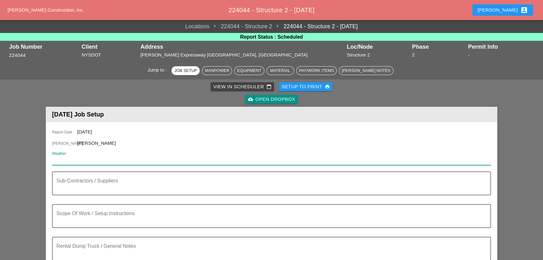
paste input "Day 89° 24% SSW 10 mph Partly cloudy skies in the morning will give way to clou…"
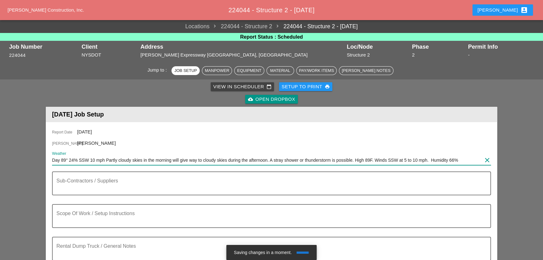
scroll to position [28, 0]
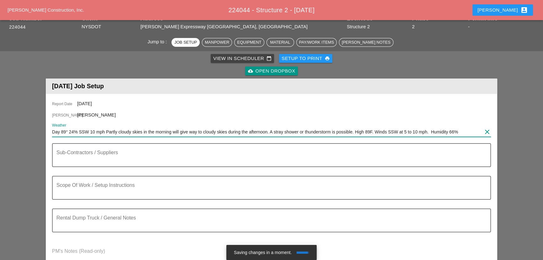
type input "Day 89° 24% SSW 10 mph Partly cloudy skies in the morning will give way to clou…"
click at [96, 160] on textarea "Sub-Contractors / Suppliers" at bounding box center [268, 158] width 425 height 15
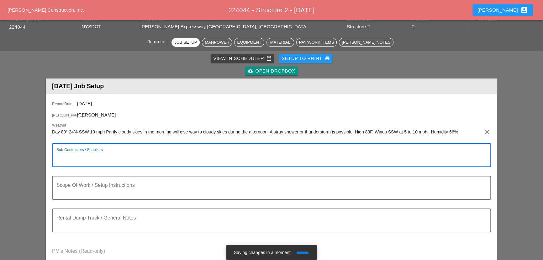
click at [81, 161] on textarea "Sub-Contractors / Suppliers" at bounding box center [268, 158] width 425 height 15
paste textarea "[NONE]"
type textarea "[NONE]"
click at [72, 185] on textarea "Scope Of Work / Setup Instructions" at bounding box center [268, 191] width 425 height 15
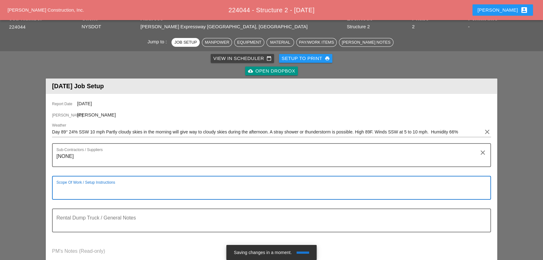
paste textarea "LOCATION: 02 NEW SIGN STRUCTURE NO.:N2840 EXISTING SIGN STRUCTURE NO.:N0080 [PE…"
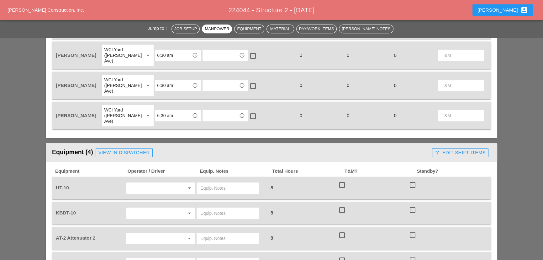
scroll to position [404, 0]
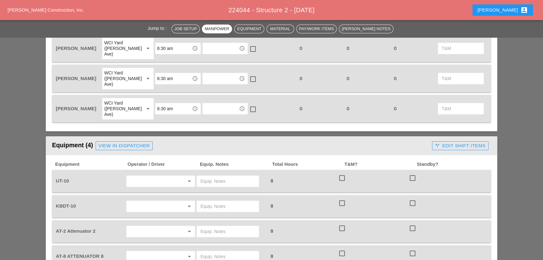
type textarea "LOCATION: 02 NEW SIGN STRUCTURE NO.:N2840 EXISTING SIGN STRUCTURE NO.:N0080 [PE…"
click at [155, 251] on div "arrow_drop_down" at bounding box center [160, 256] width 69 height 11
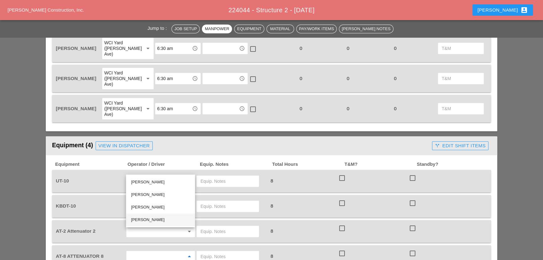
click at [153, 225] on div "[PERSON_NAME]" at bounding box center [160, 219] width 59 height 13
type input "[PERSON_NAME]"
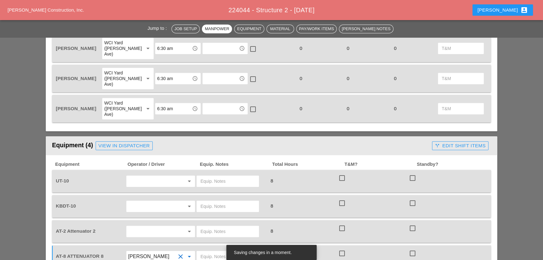
click at [142, 226] on input "text" at bounding box center [152, 231] width 48 height 10
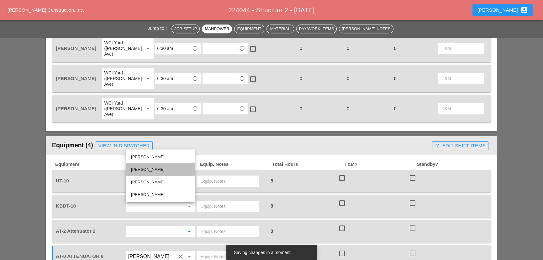
click at [144, 168] on div "[PERSON_NAME]" at bounding box center [160, 170] width 59 height 8
type input "[PERSON_NAME]"
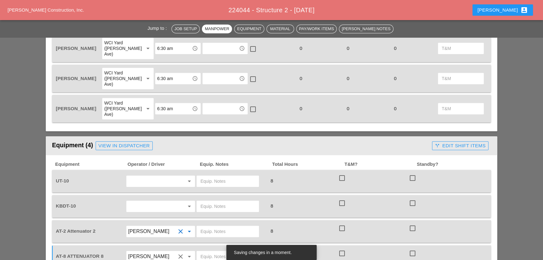
click at [143, 201] on input "text" at bounding box center [152, 206] width 48 height 10
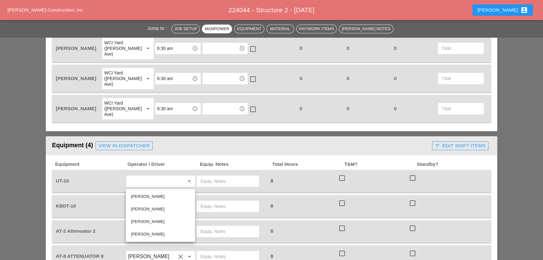
drag, startPoint x: 147, startPoint y: 198, endPoint x: 148, endPoint y: 192, distance: 5.3
click at [147, 197] on div "[PERSON_NAME]" at bounding box center [160, 197] width 59 height 8
type input "[PERSON_NAME]"
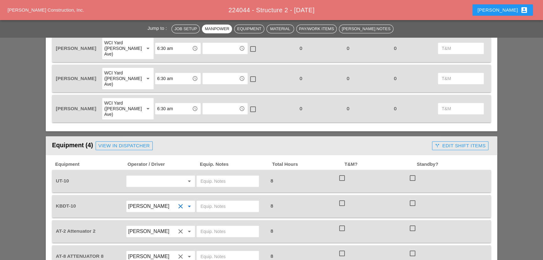
click at [148, 176] on input "text" at bounding box center [152, 181] width 48 height 10
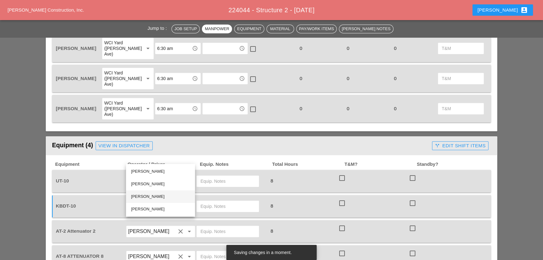
click at [152, 193] on div "[PERSON_NAME]" at bounding box center [160, 197] width 59 height 8
type input "[PERSON_NAME]"
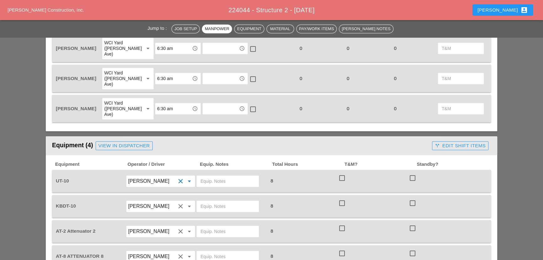
click at [209, 226] on input "text" at bounding box center [227, 231] width 55 height 10
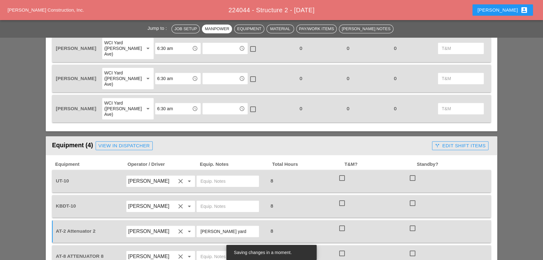
type input "[PERSON_NAME] yard"
click at [231, 251] on input "text" at bounding box center [227, 256] width 55 height 10
type input "[PERSON_NAME] yard"
click at [220, 176] on input "text" at bounding box center [227, 181] width 55 height 10
type input "Main yard"
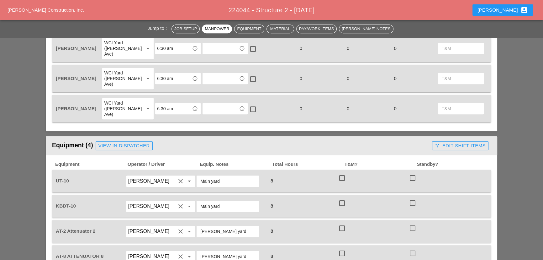
type input "Main yard"
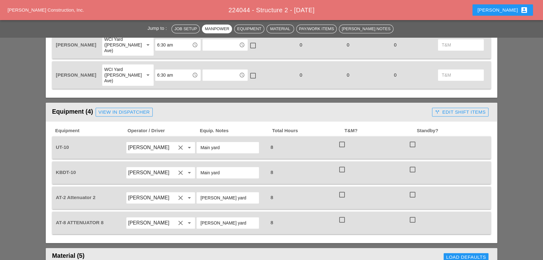
scroll to position [604, 0]
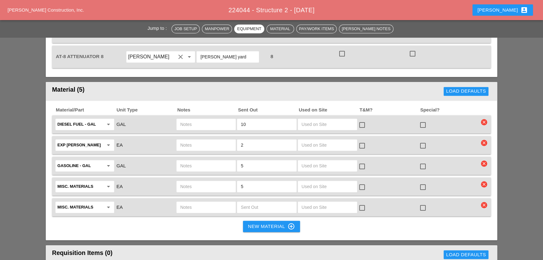
click at [193, 140] on input "text" at bounding box center [206, 145] width 52 height 10
paste input "Sheet ( 1/2" 4x10)"
type input "Sheet ( 1/2" 4x10)"
click at [193, 115] on div "Diesel Fuel - GAL arrow_drop_down GAL 10 check_box_outline_blank check_box_outl…" at bounding box center [271, 124] width 439 height 18
click at [193, 119] on input "text" at bounding box center [206, 124] width 52 height 10
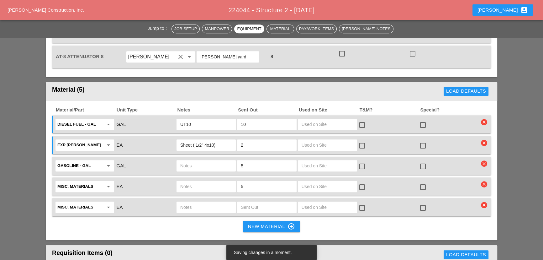
type input "UT10"
click at [206, 161] on input "text" at bounding box center [206, 166] width 52 height 10
type input "UT10"
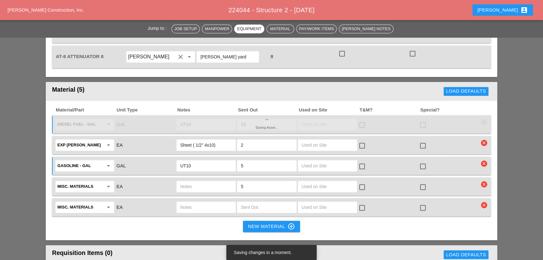
click at [186, 181] on input "text" at bounding box center [206, 186] width 52 height 10
paste input "Special forms rods"
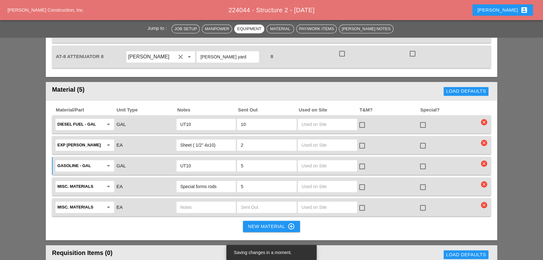
type input "Special forms rods"
click at [187, 202] on input "text" at bounding box center [206, 207] width 52 height 10
click at [186, 202] on input "text" at bounding box center [206, 207] width 52 height 10
paste input "Spec. Wood Forms"
type input "Spec. Wood Forms"
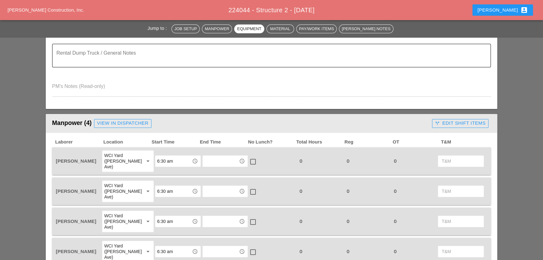
scroll to position [147, 0]
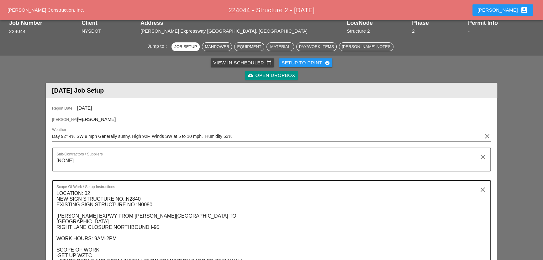
scroll to position [57, 0]
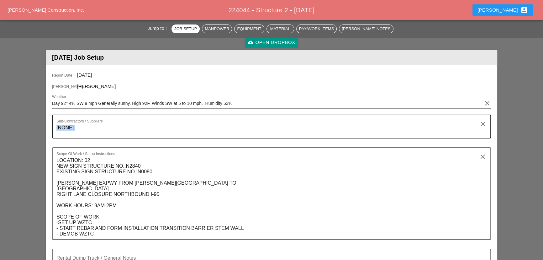
drag, startPoint x: 97, startPoint y: 137, endPoint x: 59, endPoint y: 130, distance: 38.6
click at [59, 130] on div "Sub-Contractors / Suppliers [NONE] clear" at bounding box center [271, 130] width 439 height 33
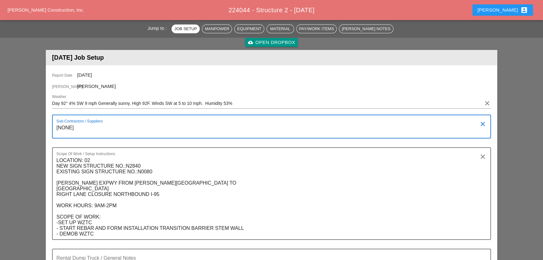
drag, startPoint x: 56, startPoint y: 128, endPoint x: 78, endPoint y: 130, distance: 21.8
click at [78, 130] on textarea "[NONE]" at bounding box center [268, 130] width 425 height 15
drag, startPoint x: 58, startPoint y: 160, endPoint x: 148, endPoint y: 233, distance: 116.2
click at [148, 233] on textarea "LOCATION: 02 NEW SIGN STRUCTURE NO.:N2840 EXISTING SIGN STRUCTURE NO.:N0080 [PE…" at bounding box center [268, 197] width 425 height 84
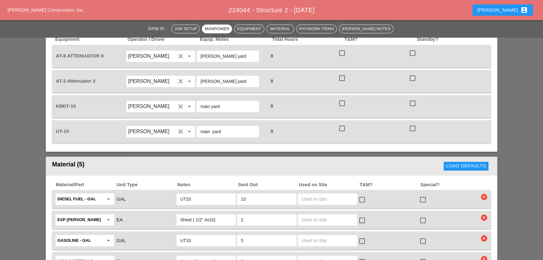
scroll to position [570, 0]
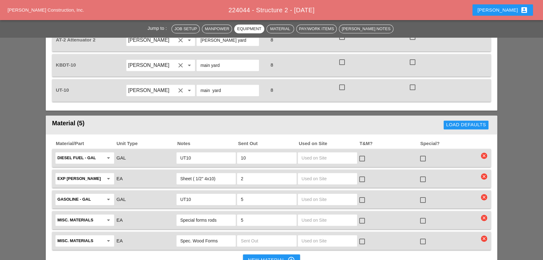
click at [210, 173] on input "Sheet ( 1/2" 4x10)" at bounding box center [206, 178] width 52 height 10
click at [191, 215] on input "Special forms rods" at bounding box center [206, 220] width 52 height 10
click at [199, 236] on input "Spec. Wood Forms" at bounding box center [206, 241] width 52 height 10
